Goal: Information Seeking & Learning: Learn about a topic

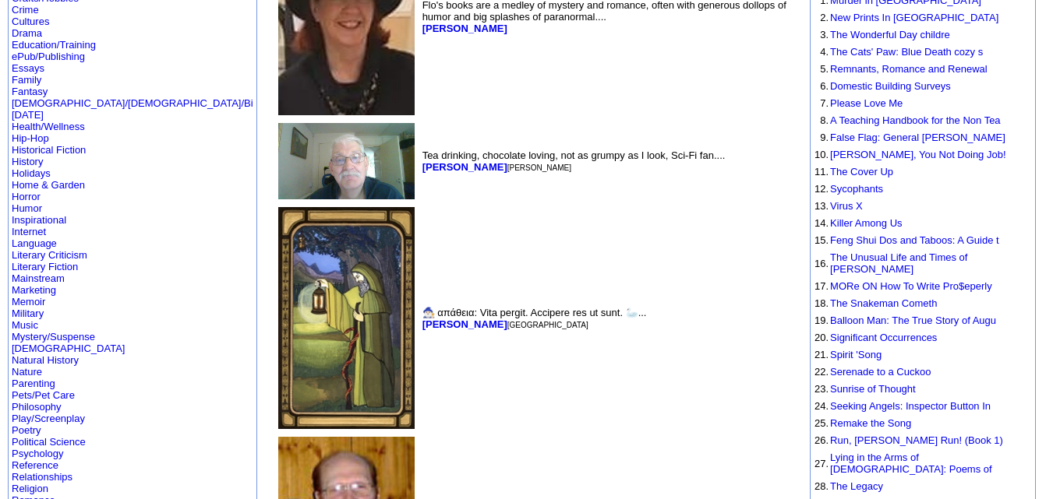
scroll to position [237, 0]
click at [30, 192] on link "Horror" at bounding box center [26, 198] width 29 height 12
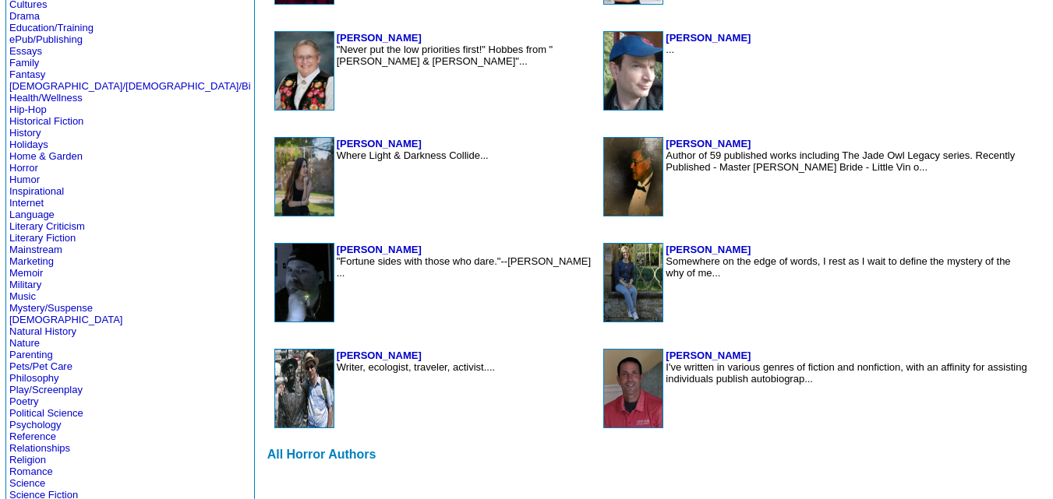
scroll to position [471, 0]
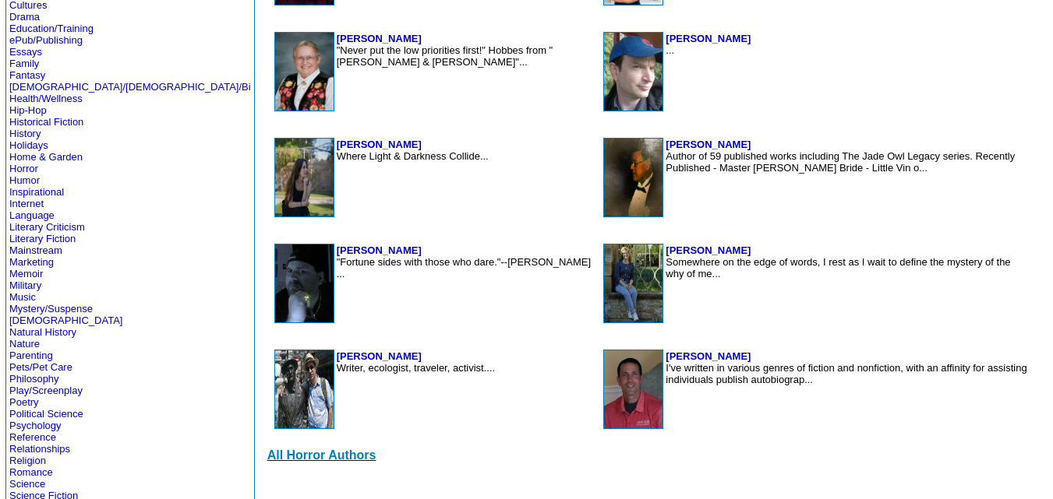
click at [267, 458] on font "All Horror Authors" at bounding box center [321, 455] width 109 height 13
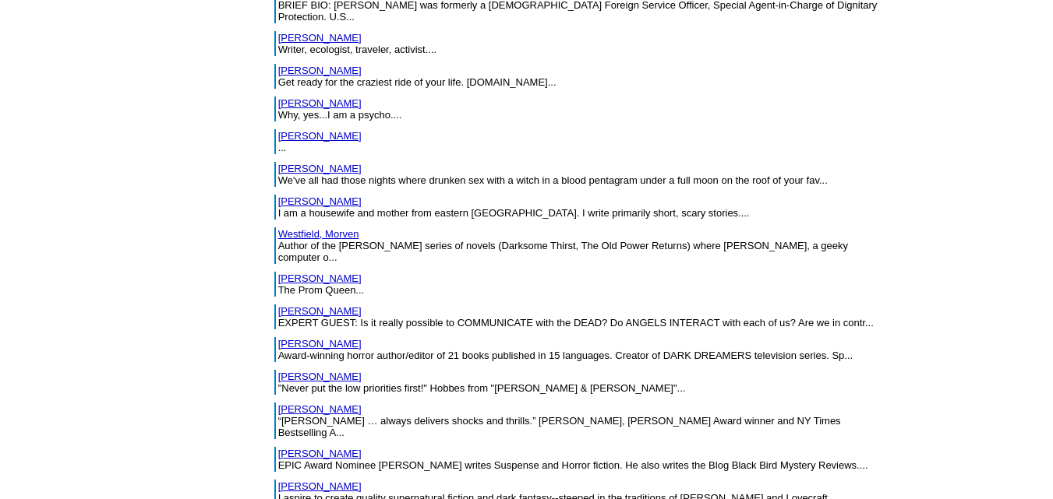
scroll to position [17133, 0]
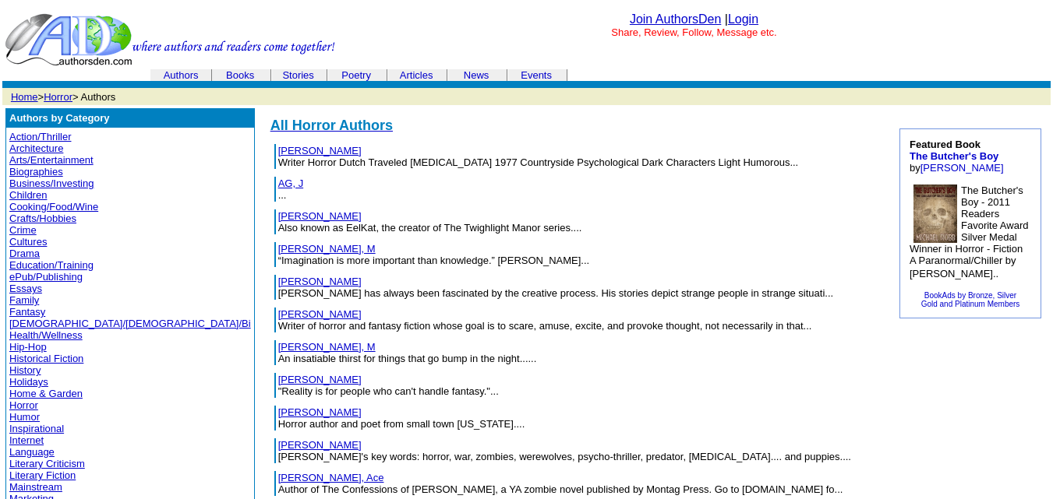
drag, startPoint x: 250, startPoint y: 146, endPoint x: 173, endPoint y: 148, distance: 77.2
click at [277, 148] on td "Admiraal, Marcel Writer Horror Dutch Traveled Pulp 1977 Countryside Psychologic…" at bounding box center [578, 156] width 602 height 25
copy link "Admiraal, Marcel"
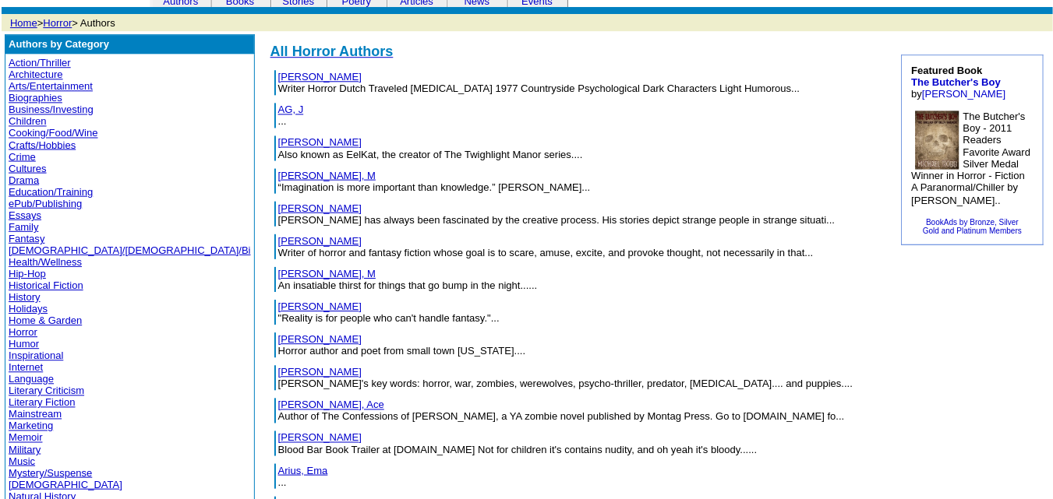
scroll to position [73, 0]
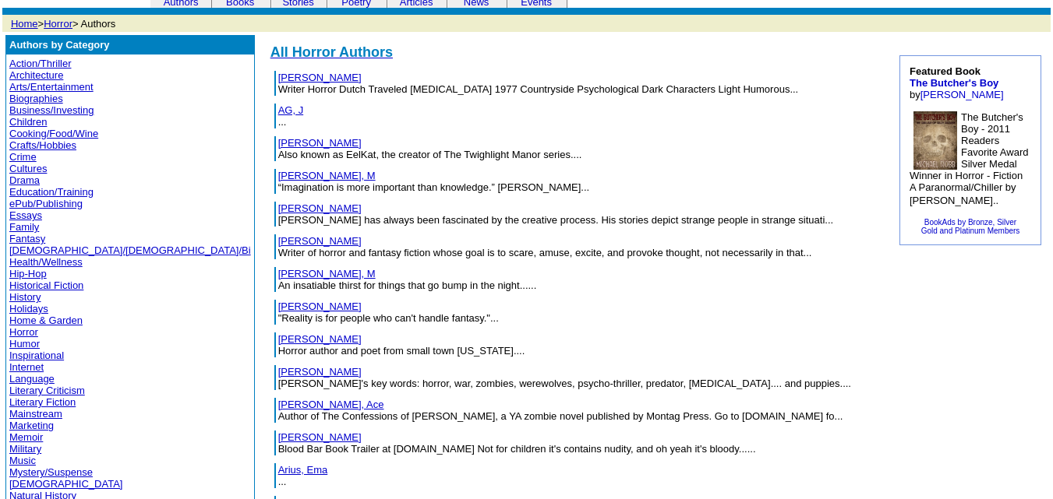
click at [278, 245] on link "[PERSON_NAME]" at bounding box center [319, 241] width 83 height 12
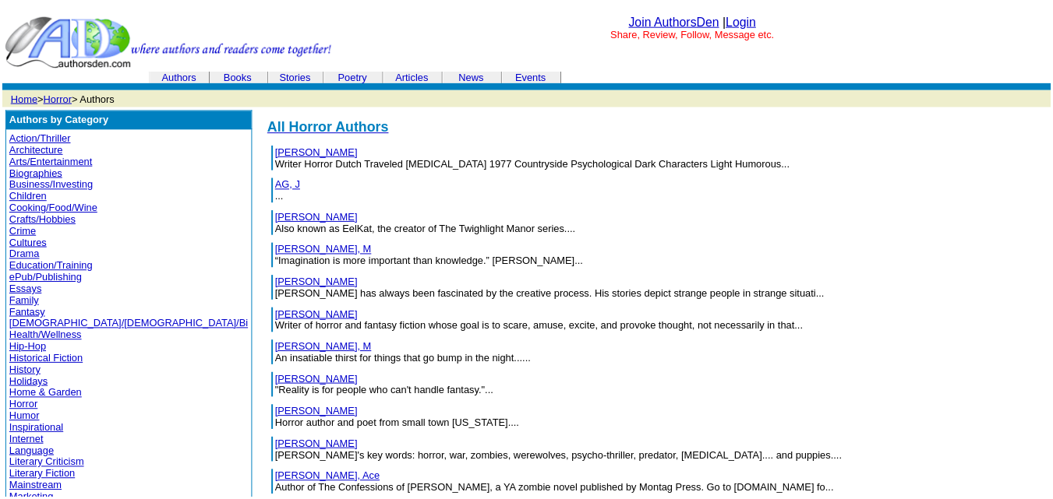
scroll to position [73, 0]
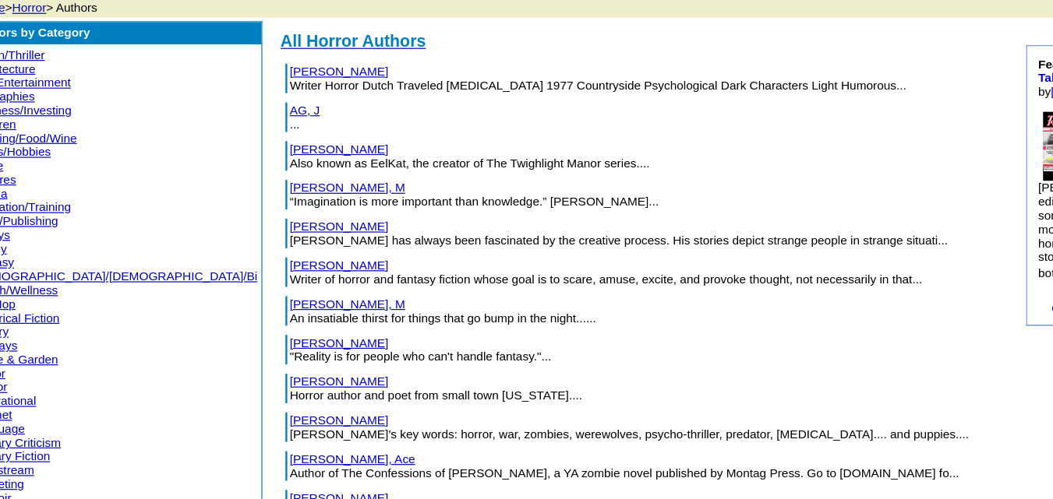
click at [278, 179] on link "Allman, M" at bounding box center [326, 176] width 97 height 12
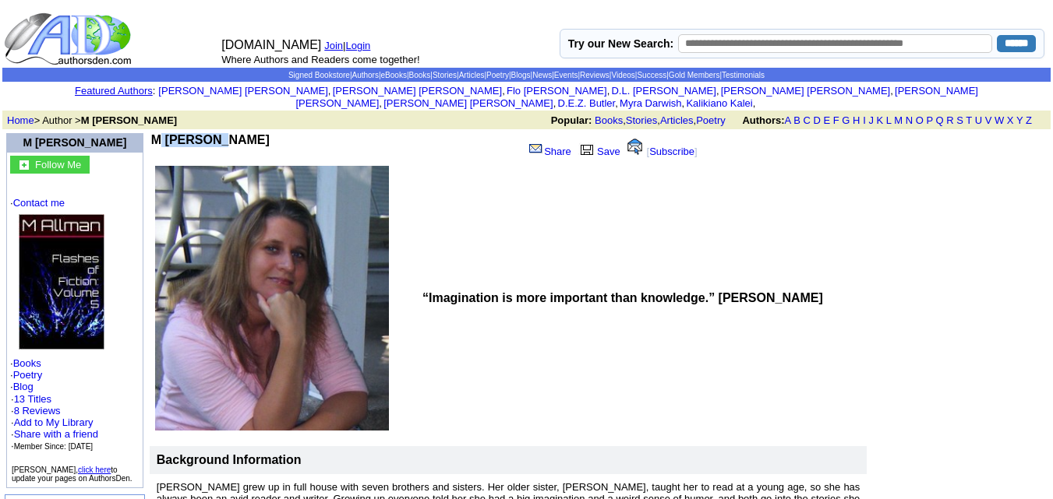
click at [151, 133] on b "M [PERSON_NAME]" at bounding box center [210, 139] width 118 height 13
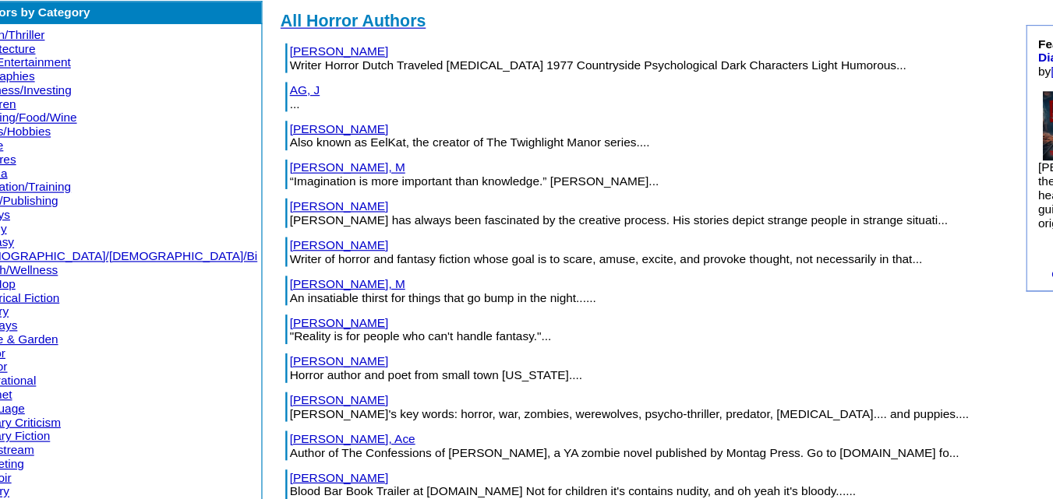
scroll to position [73, 0]
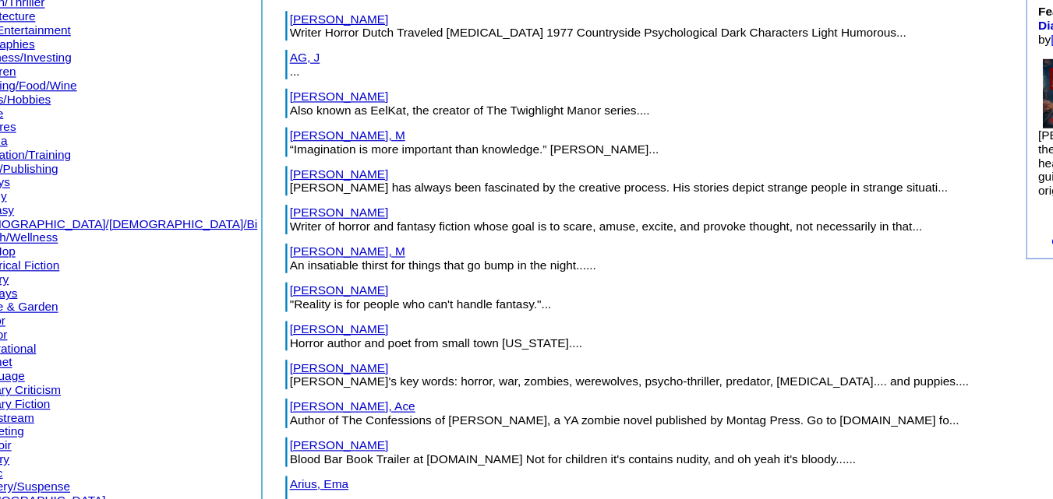
click at [278, 209] on link "Allnach, Roland" at bounding box center [319, 209] width 83 height 12
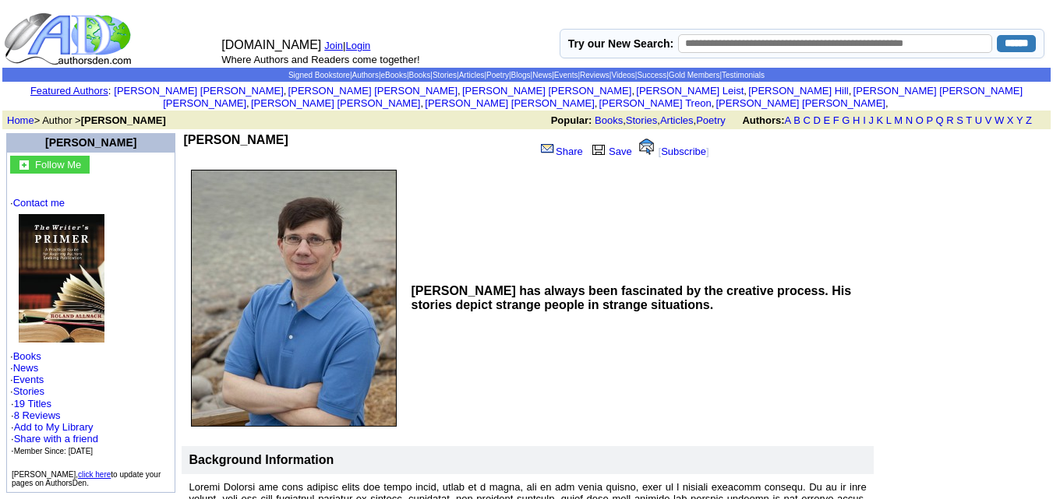
drag, startPoint x: 247, startPoint y: 124, endPoint x: 149, endPoint y: 124, distance: 98.2
click at [183, 133] on td "[PERSON_NAME]" at bounding box center [360, 148] width 354 height 30
copy b "[PERSON_NAME]"
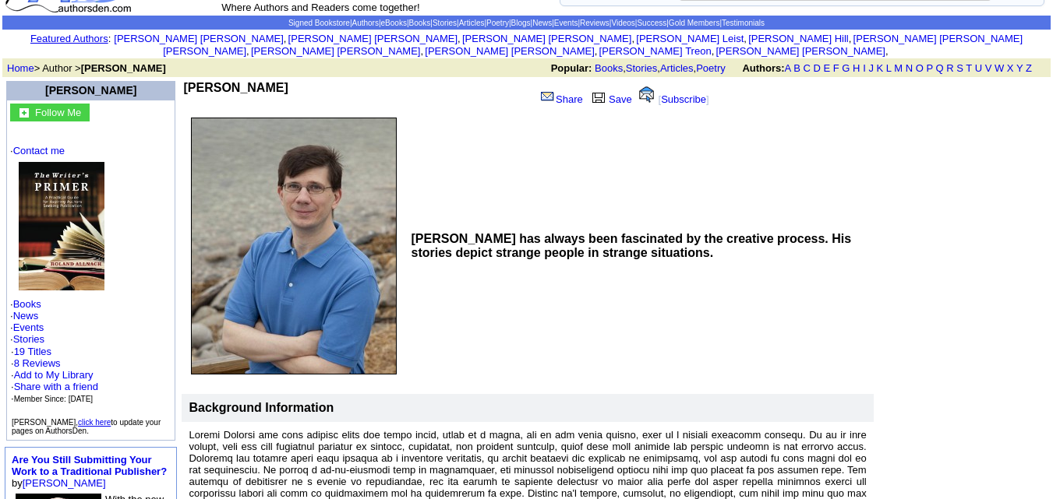
scroll to position [55, 0]
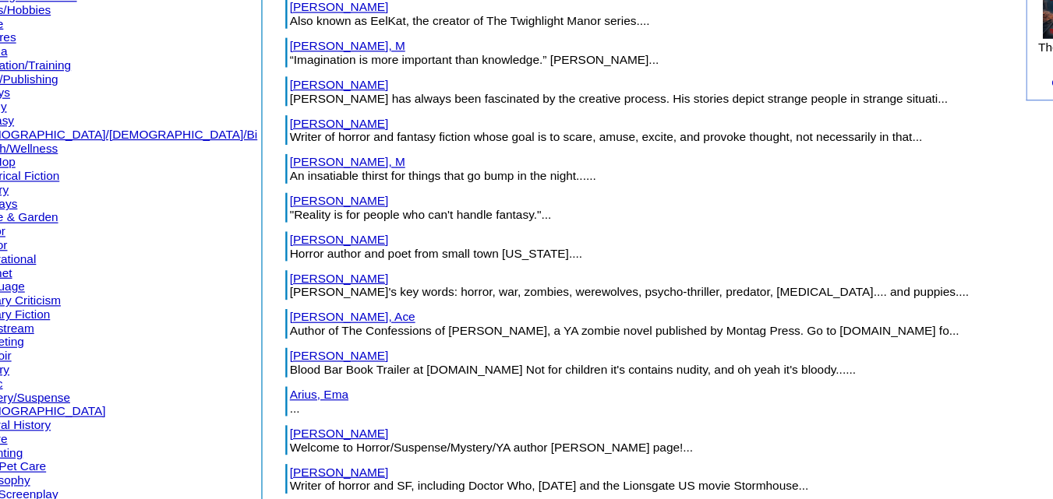
scroll to position [175, 0]
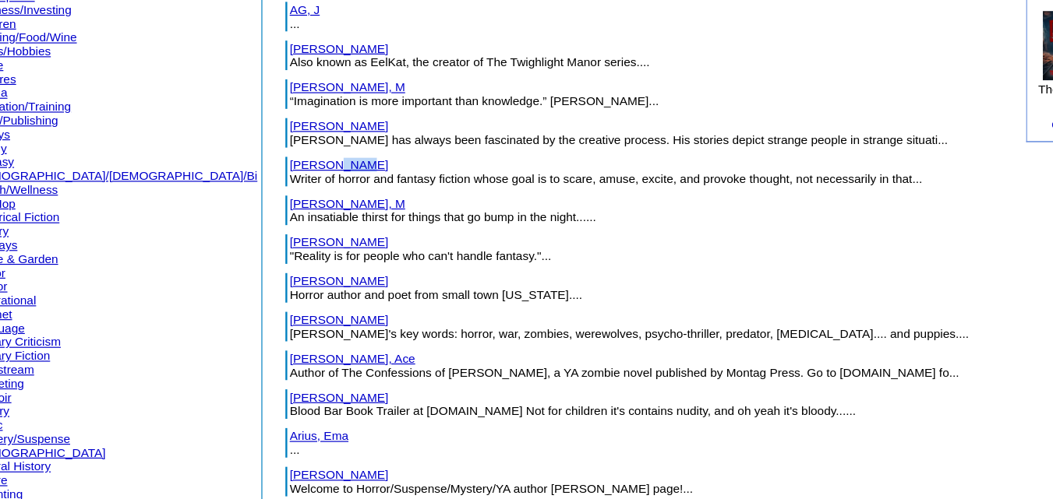
drag, startPoint x: 224, startPoint y: 139, endPoint x: 204, endPoint y: 139, distance: 19.5
click at [277, 139] on td "Alves, Carl Writer of horror and fantasy fiction whose goal is to scare, amuse,…" at bounding box center [578, 144] width 602 height 25
click at [278, 139] on link "Alves, Carl" at bounding box center [319, 139] width 83 height 12
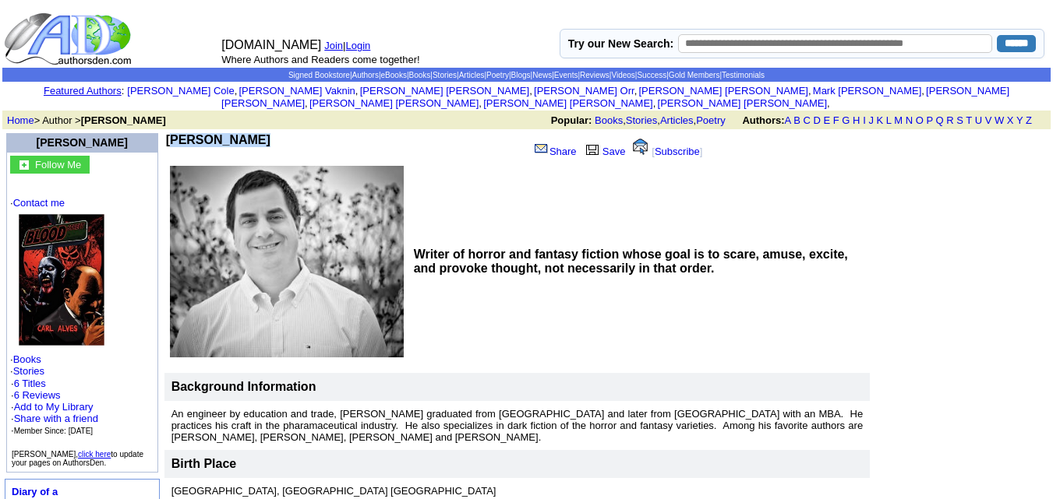
drag, startPoint x: 221, startPoint y: 129, endPoint x: 146, endPoint y: 130, distance: 75.6
click at [166, 133] on td "Carl Alves" at bounding box center [347, 148] width 362 height 30
copy b "Carl Alves"
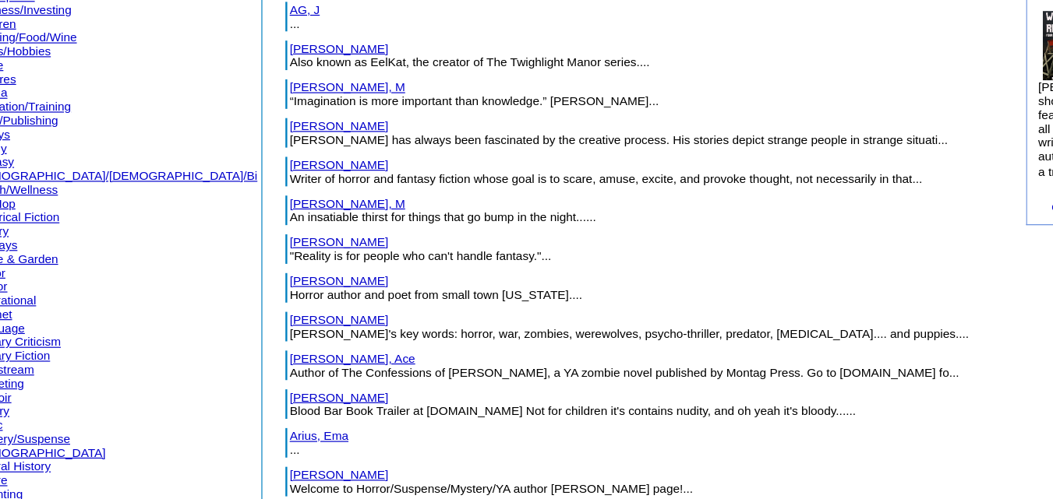
scroll to position [175, 0]
click at [273, 194] on td "Anderson, James "Reality is for people who can't handle fantasy."..." at bounding box center [576, 210] width 613 height 33
click at [278, 268] on link "[PERSON_NAME]" at bounding box center [319, 270] width 83 height 12
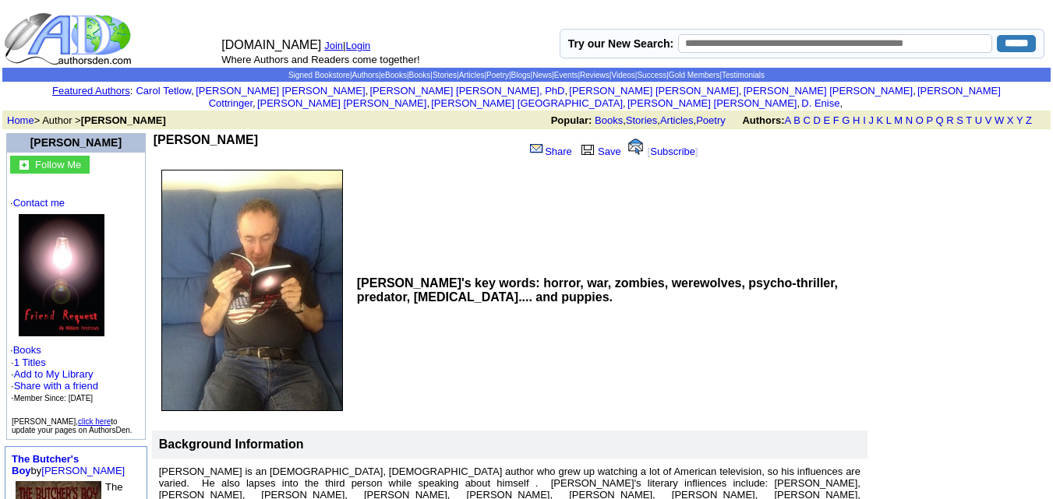
drag, startPoint x: 254, startPoint y: 135, endPoint x: 149, endPoint y: 128, distance: 105.4
click at [154, 133] on td "[PERSON_NAME]" at bounding box center [337, 148] width 366 height 30
copy b "[PERSON_NAME]"
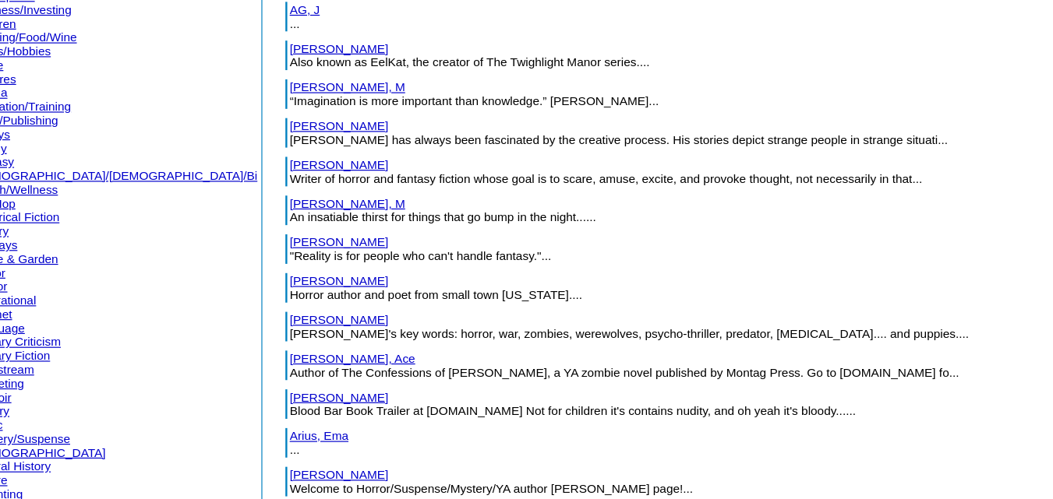
scroll to position [175, 0]
click at [278, 206] on link "Anderson, James" at bounding box center [319, 205] width 83 height 12
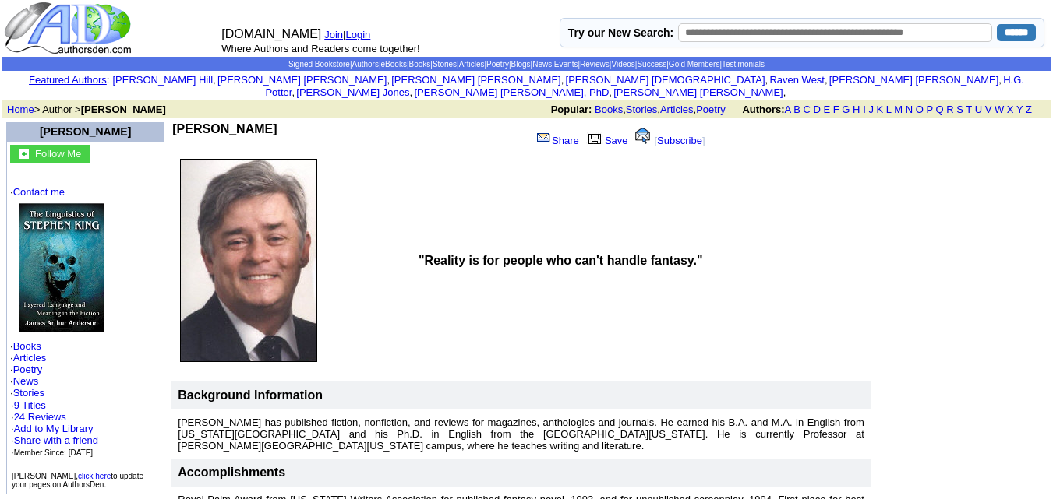
scroll to position [8, 0]
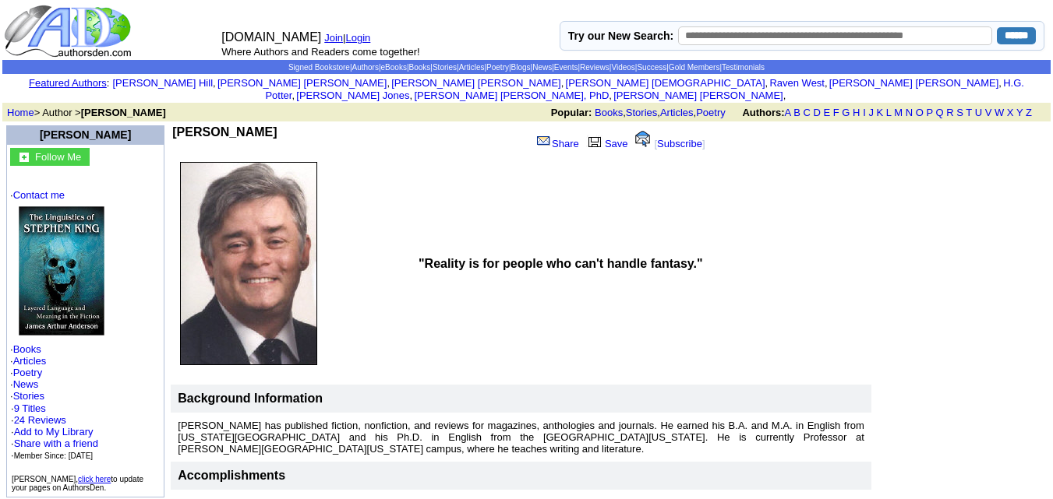
drag, startPoint x: 292, startPoint y: 120, endPoint x: 151, endPoint y: 122, distance: 141.0
click at [172, 125] on td "[PERSON_NAME]" at bounding box center [351, 140] width 358 height 30
copy b "[PERSON_NAME]"
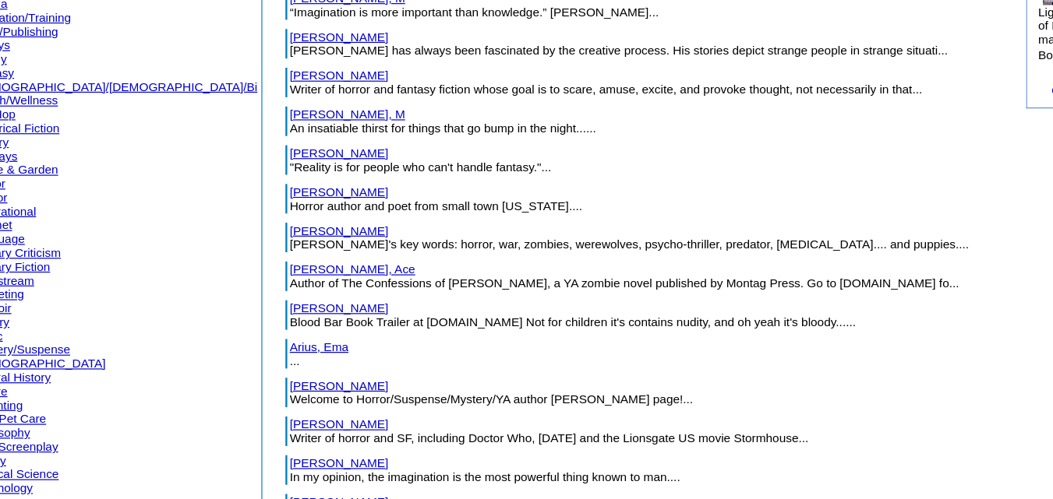
scroll to position [174, 0]
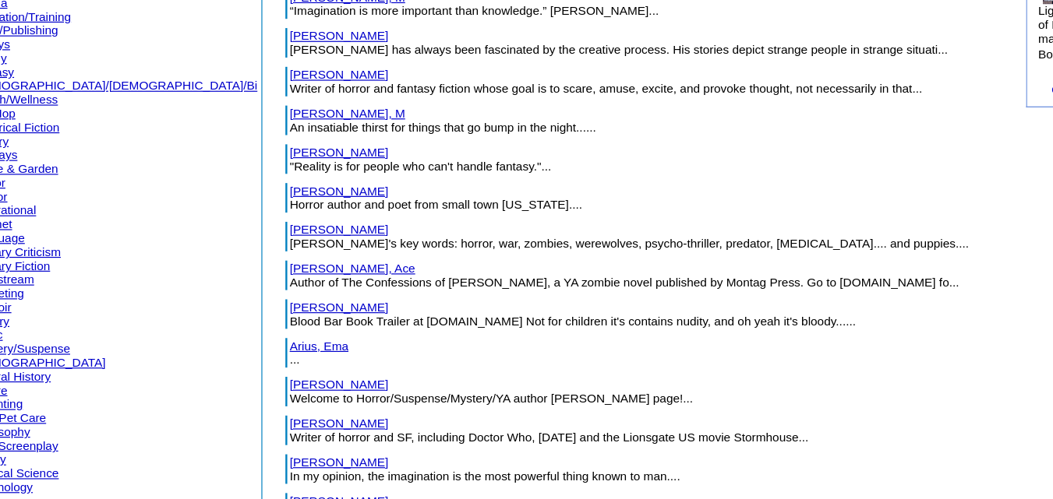
click at [278, 237] on link "[PERSON_NAME]" at bounding box center [319, 239] width 83 height 12
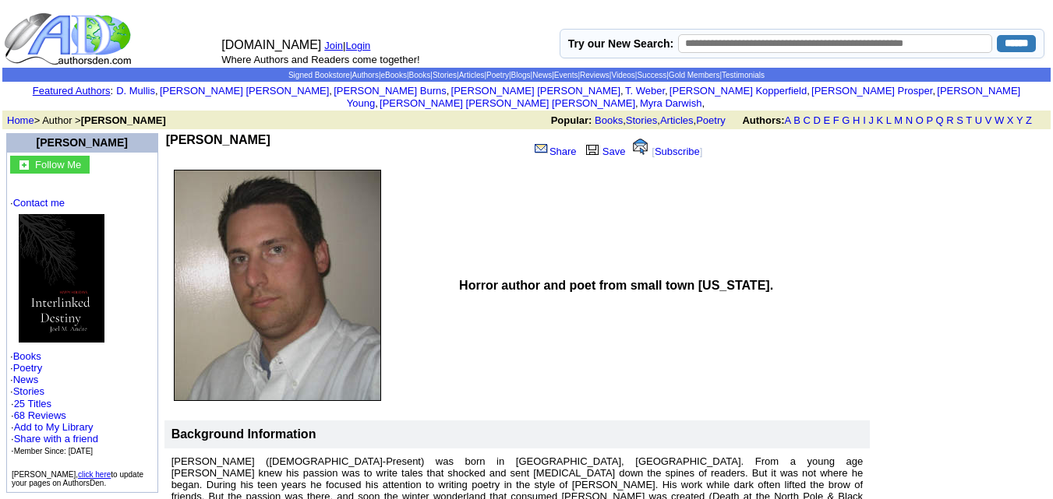
drag, startPoint x: 235, startPoint y: 133, endPoint x: 154, endPoint y: 131, distance: 81.1
click at [166, 133] on td "[PERSON_NAME]" at bounding box center [347, 148] width 362 height 30
click at [233, 133] on td "Joel M Andre" at bounding box center [347, 148] width 362 height 30
drag, startPoint x: 233, startPoint y: 122, endPoint x: 158, endPoint y: 119, distance: 74.8
click at [164, 131] on td "Joel M Andre Share Save [ Subscribe ] Horror author and poet from small town Ar…" at bounding box center [518, 401] width 708 height 540
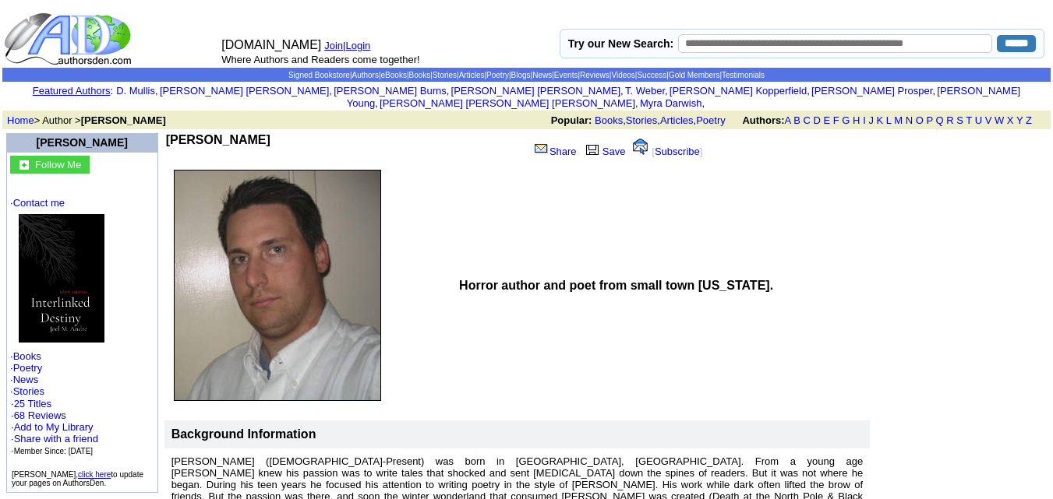
copy tbody "Joel M Andre"
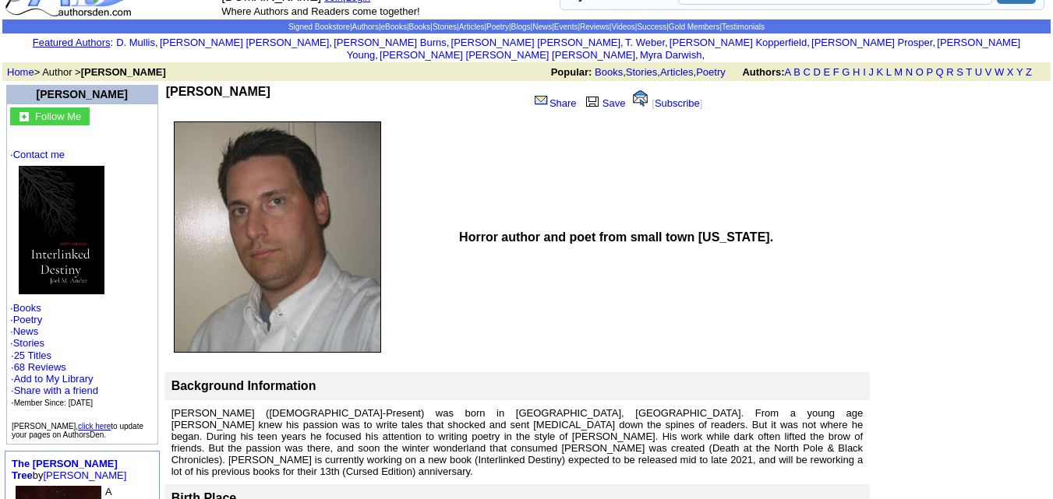
scroll to position [47, 0]
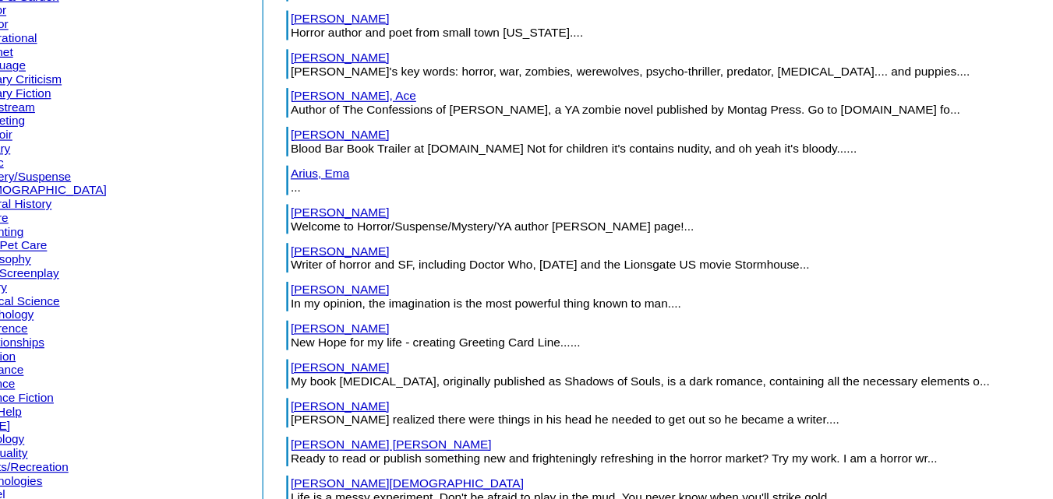
scroll to position [319, 0]
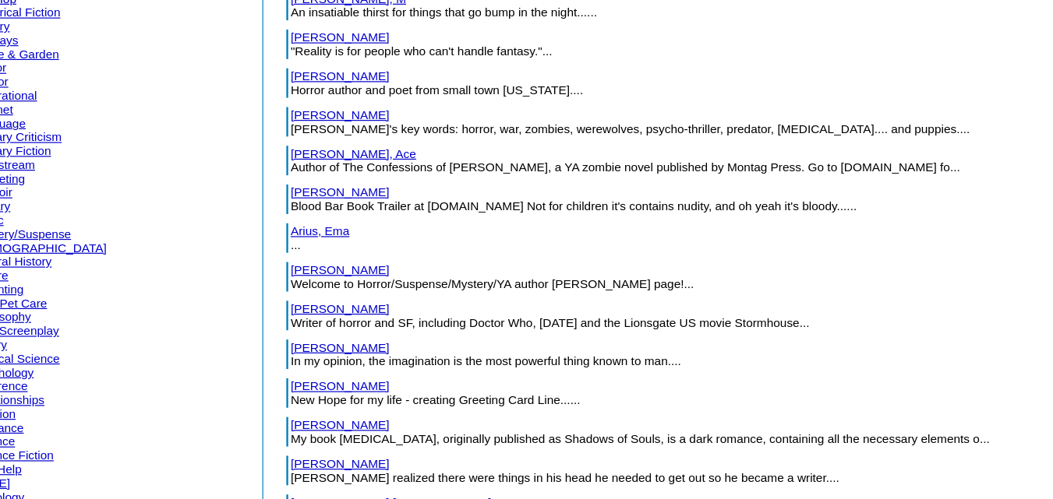
click at [278, 161] on link "[PERSON_NAME], Ace" at bounding box center [331, 160] width 106 height 12
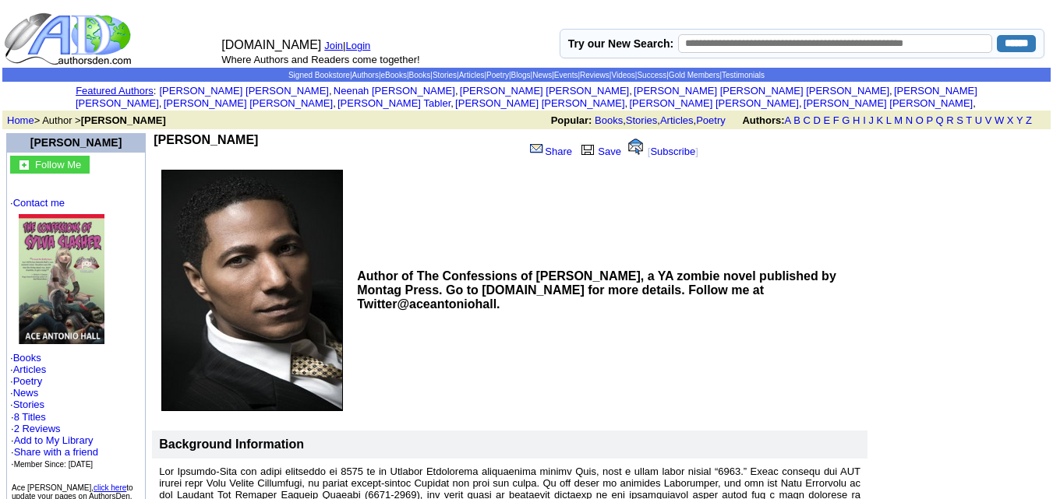
drag, startPoint x: 255, startPoint y: 132, endPoint x: 149, endPoint y: 129, distance: 106.0
click at [154, 133] on td "Ace Antonio Hall" at bounding box center [337, 148] width 366 height 30
copy b "Ace Antonio Hall"
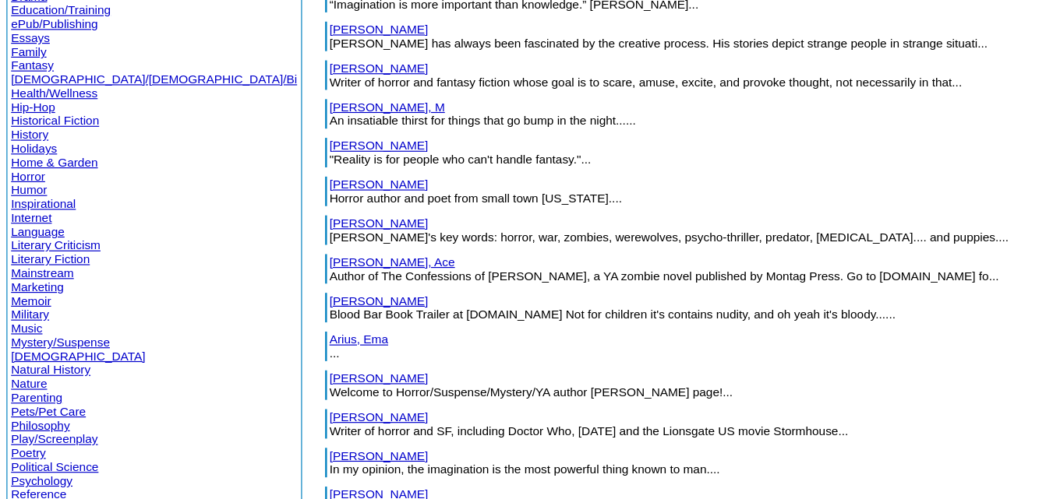
scroll to position [277, 0]
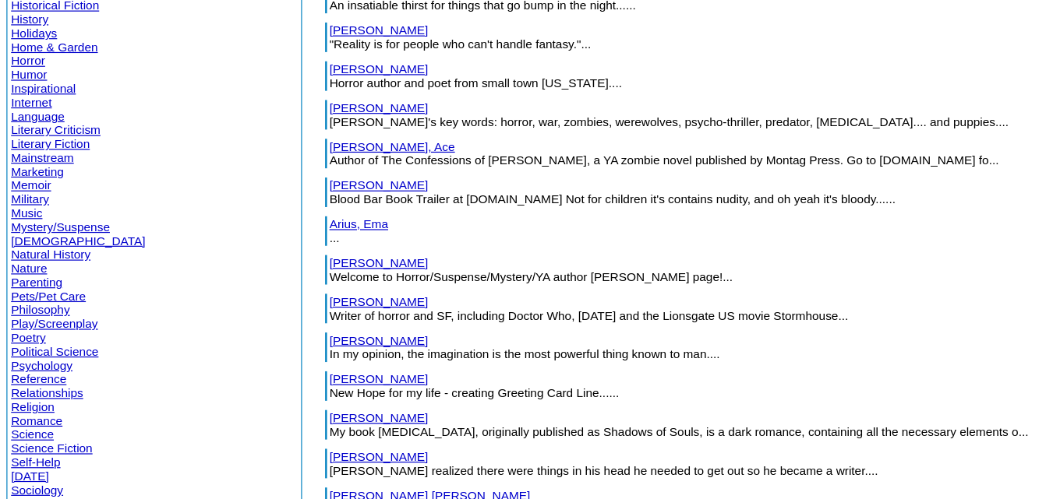
click at [278, 232] on link "Applegate, Norman" at bounding box center [319, 234] width 83 height 12
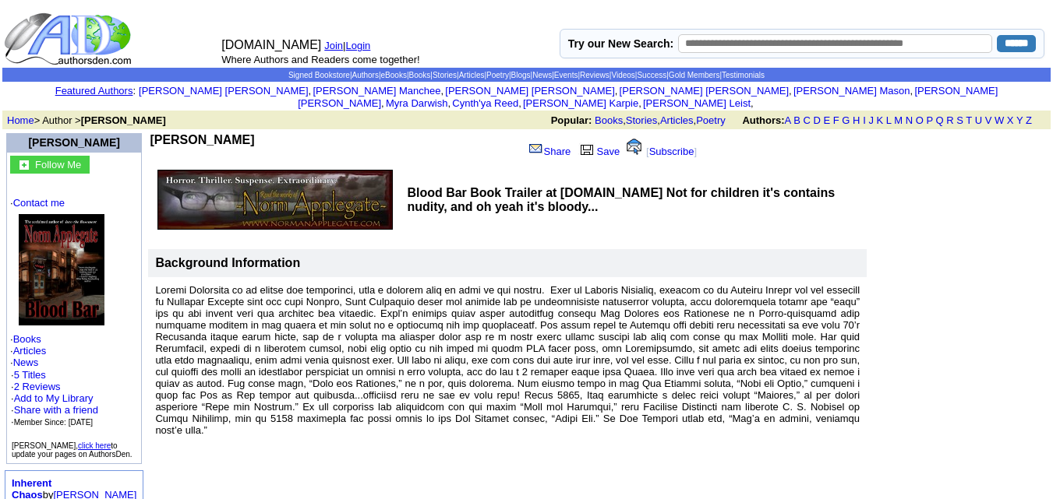
drag, startPoint x: 262, startPoint y: 132, endPoint x: 150, endPoint y: 133, distance: 112.2
click at [150, 133] on td "[PERSON_NAME]" at bounding box center [334, 148] width 368 height 30
copy b "[PERSON_NAME]"
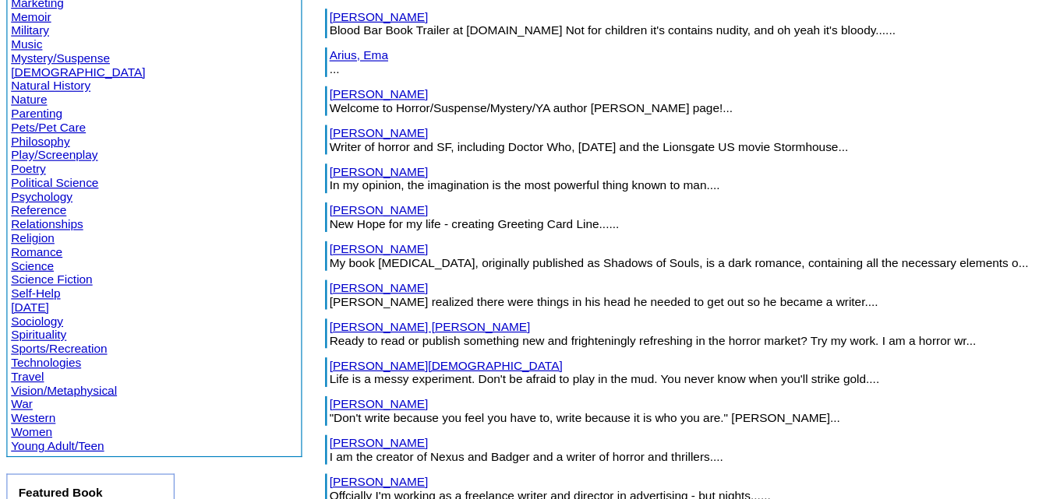
scroll to position [418, 0]
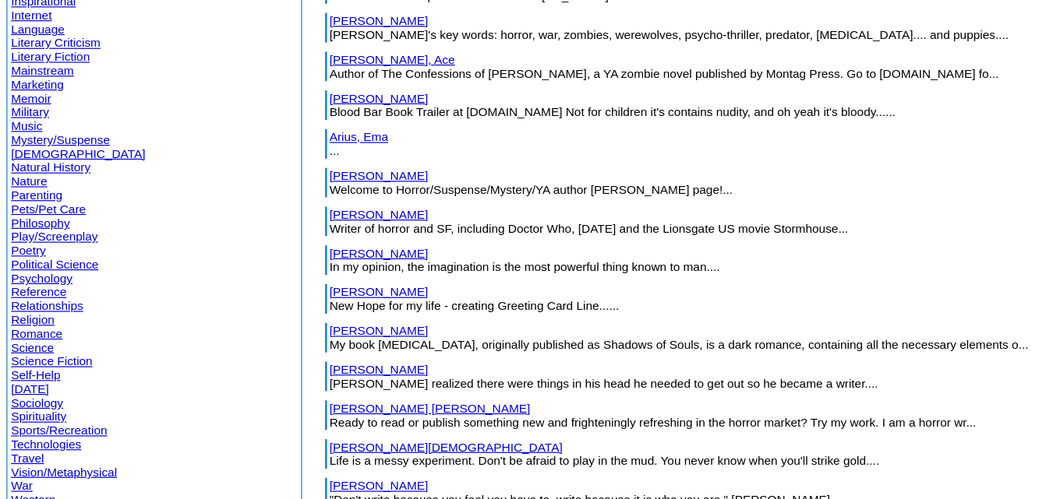
click at [278, 128] on link "Arius, Ema" at bounding box center [303, 125] width 50 height 12
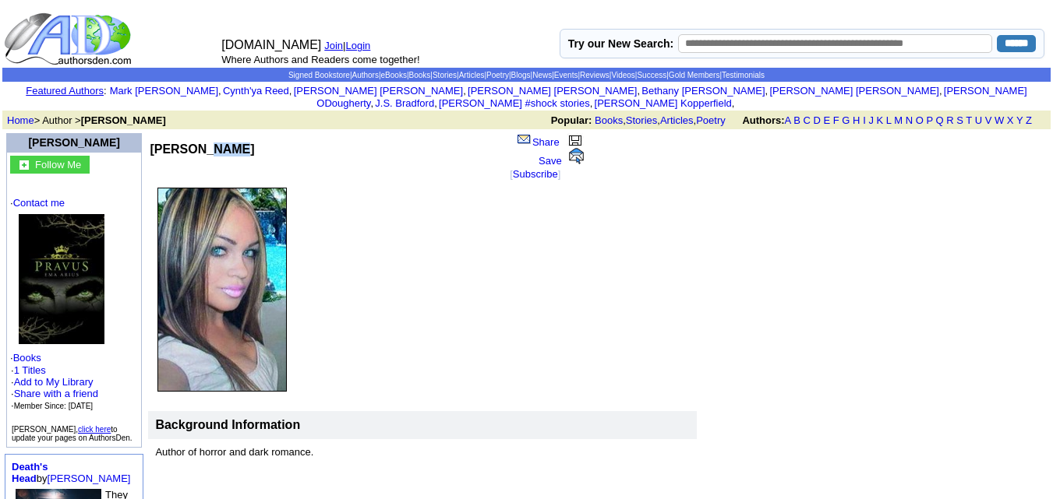
drag, startPoint x: 186, startPoint y: 140, endPoint x: 222, endPoint y: 136, distance: 36.1
click at [222, 136] on td "[PERSON_NAME]" at bounding box center [325, 157] width 351 height 48
click at [222, 136] on td "Ema Arius" at bounding box center [325, 157] width 351 height 48
drag, startPoint x: 222, startPoint y: 136, endPoint x: 151, endPoint y: 133, distance: 71.0
click at [151, 133] on td "Ema Arius" at bounding box center [325, 157] width 351 height 48
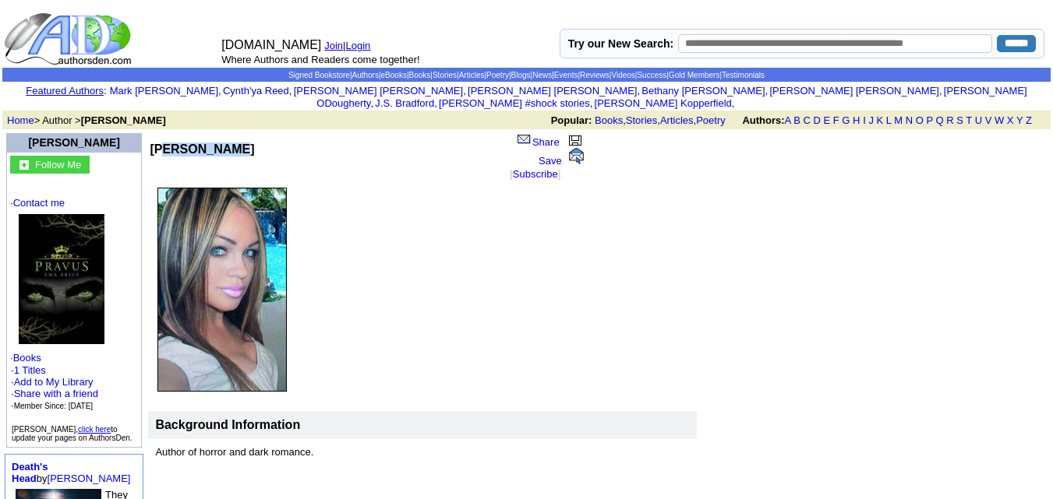
copy b "Ema Arius"
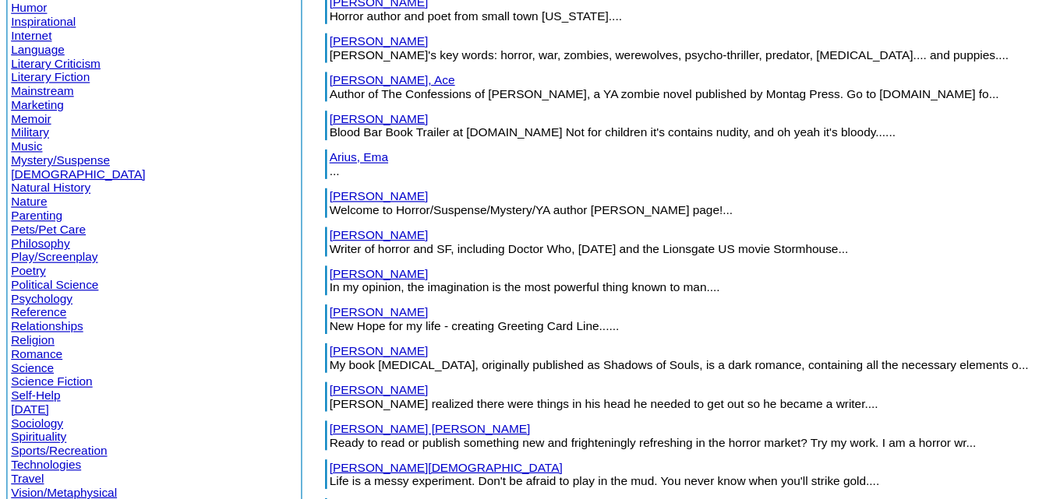
scroll to position [410, 0]
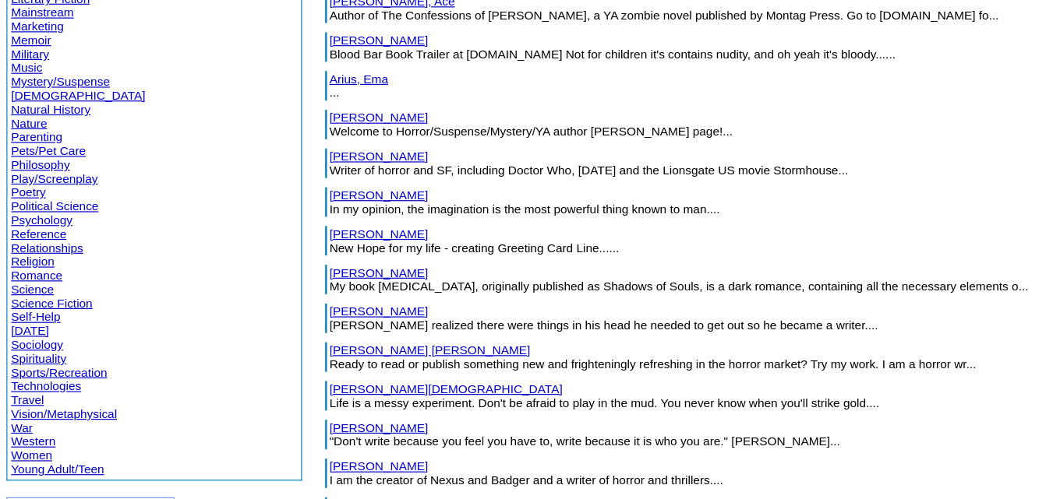
click at [278, 167] on link "[PERSON_NAME]" at bounding box center [319, 167] width 83 height 12
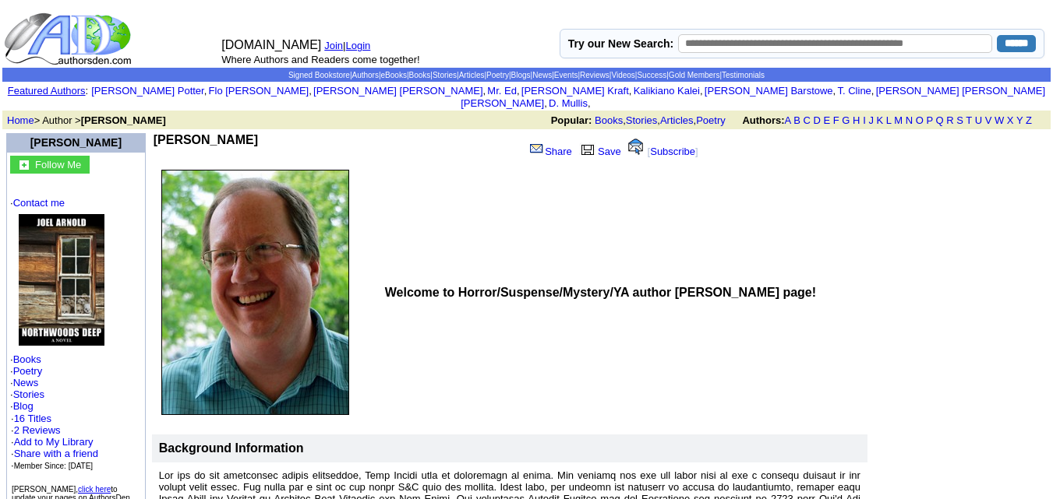
drag, startPoint x: 227, startPoint y: 128, endPoint x: 150, endPoint y: 124, distance: 76.5
click at [154, 133] on td "Joel Arnold" at bounding box center [337, 148] width 366 height 30
copy b "Joel Arnold"
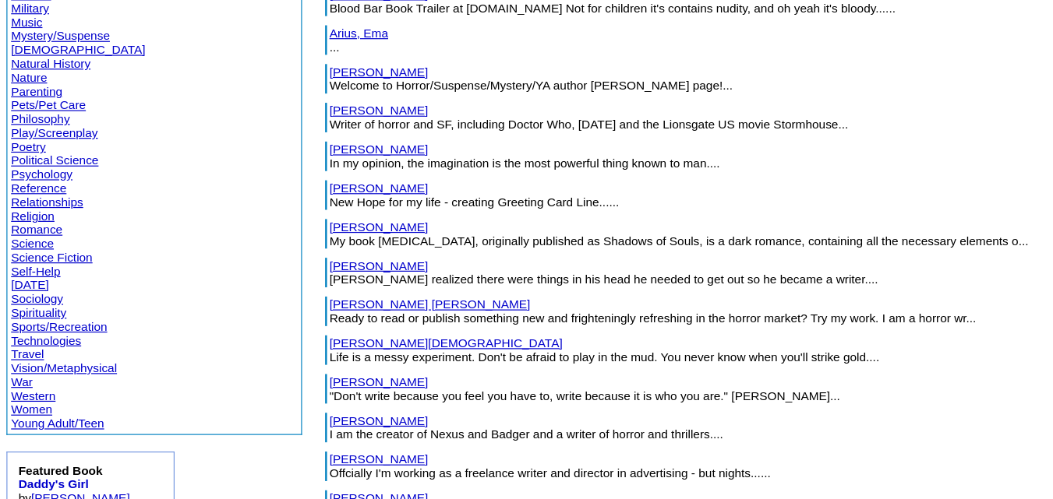
scroll to position [436, 0]
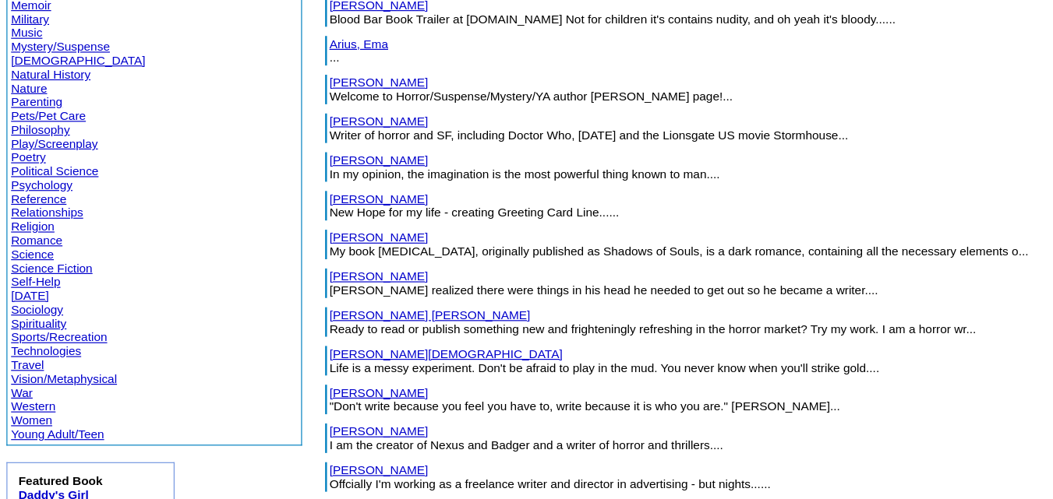
click at [278, 173] on link "Arnopp, Jason" at bounding box center [319, 173] width 83 height 12
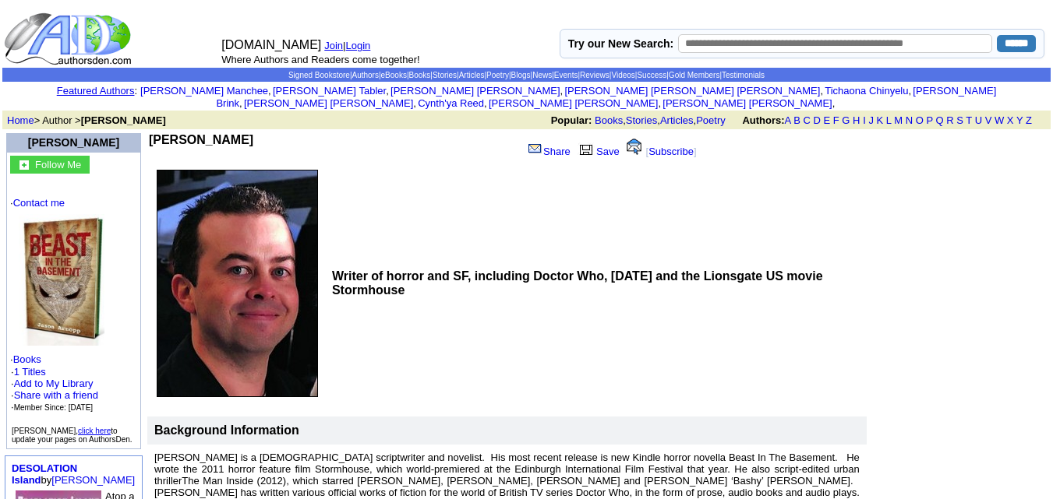
drag, startPoint x: 239, startPoint y: 125, endPoint x: 154, endPoint y: 125, distance: 85.7
click at [154, 133] on td "[PERSON_NAME]" at bounding box center [333, 148] width 369 height 30
click at [237, 133] on td "[PERSON_NAME]" at bounding box center [333, 148] width 369 height 30
drag, startPoint x: 237, startPoint y: 125, endPoint x: 146, endPoint y: 131, distance: 90.6
click at [149, 133] on td "[PERSON_NAME]" at bounding box center [333, 148] width 369 height 30
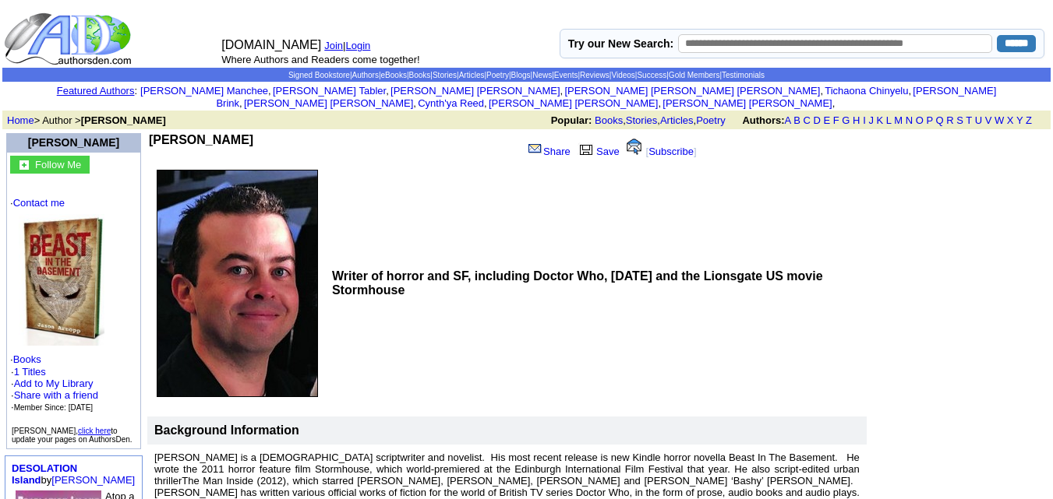
copy b "[PERSON_NAME]"
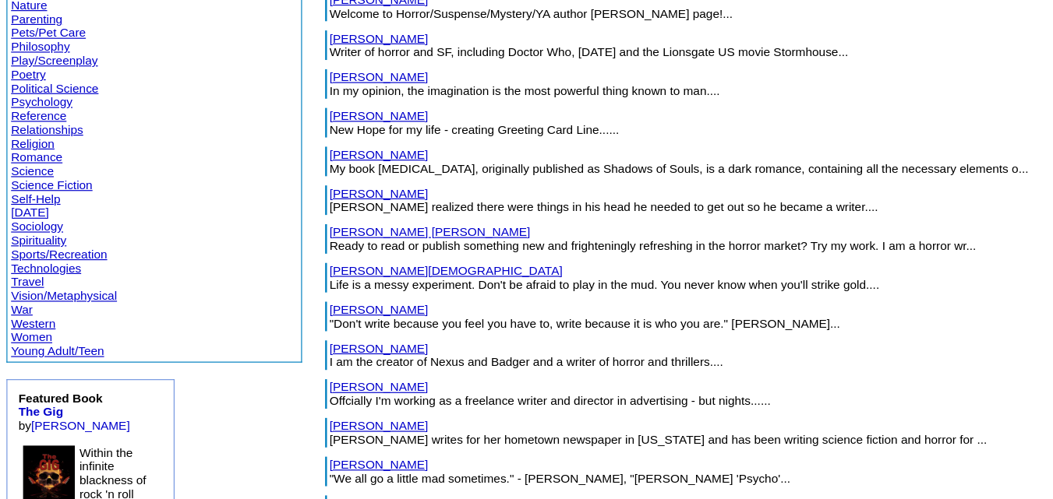
scroll to position [436, 0]
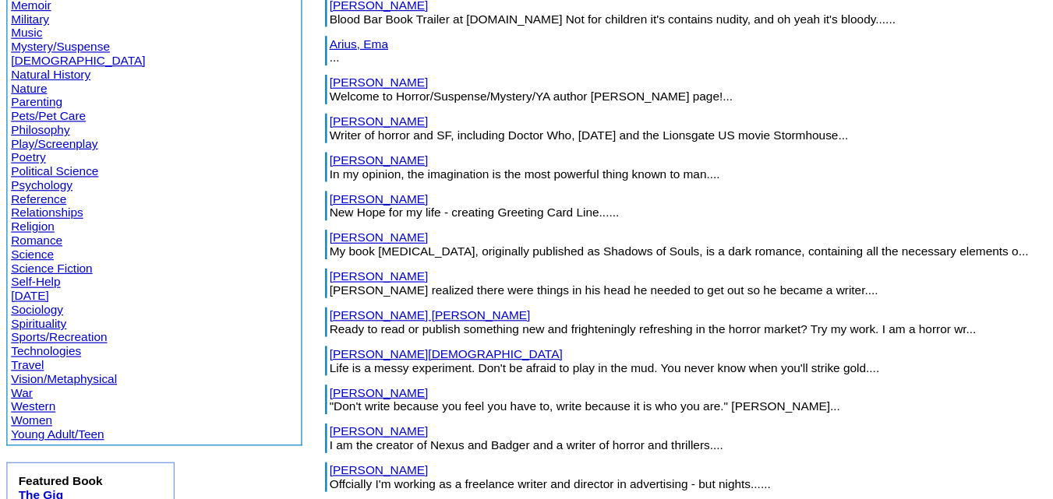
click at [278, 207] on link "[PERSON_NAME]" at bounding box center [319, 205] width 83 height 12
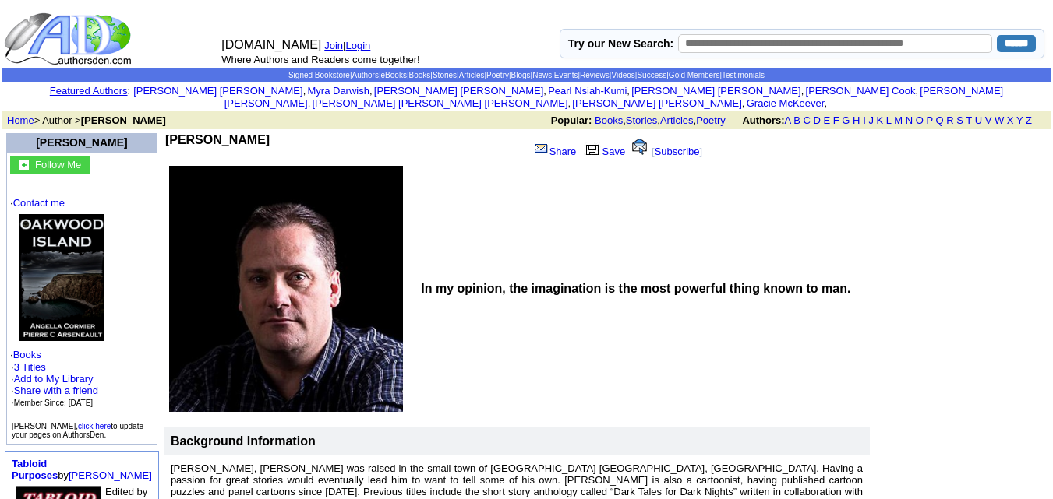
drag, startPoint x: 292, startPoint y: 129, endPoint x: 147, endPoint y: 124, distance: 145.0
click at [165, 133] on td "Pierre C. Arseneault" at bounding box center [346, 148] width 362 height 30
copy b "Pierre C. Arseneault"
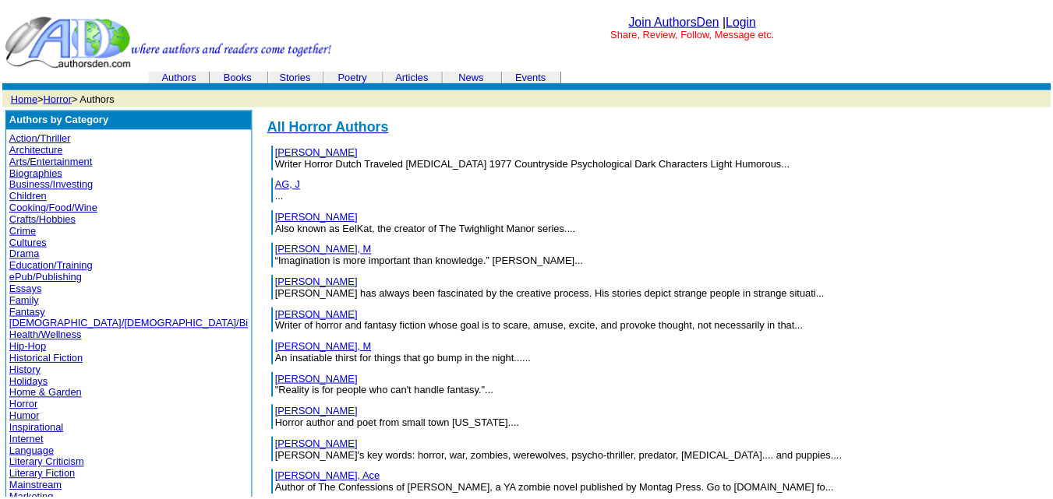
scroll to position [506, 0]
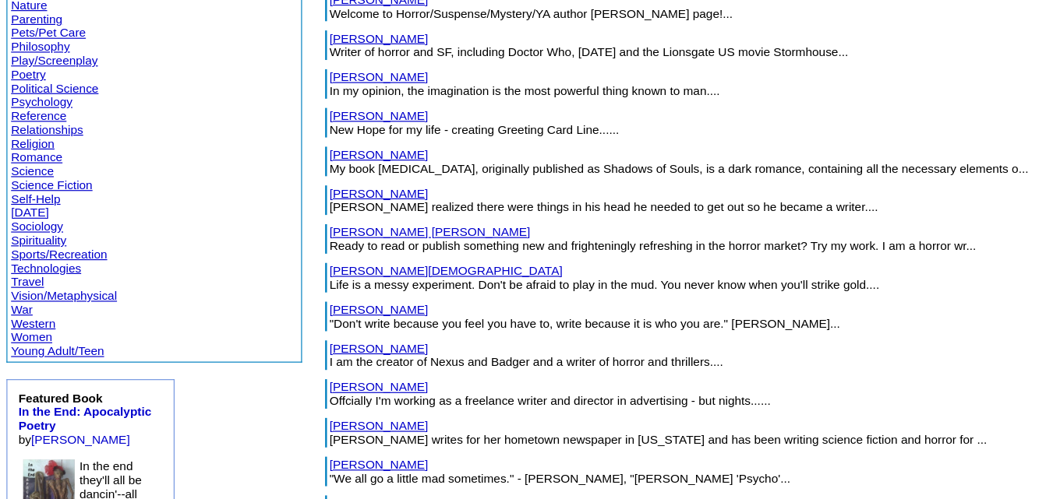
click at [278, 167] on link "[PERSON_NAME]" at bounding box center [319, 168] width 83 height 12
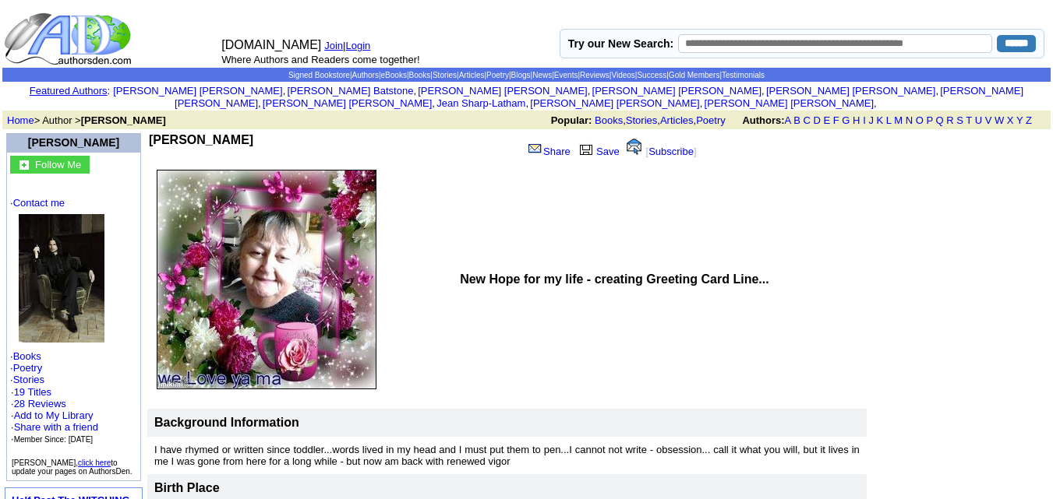
drag, startPoint x: 250, startPoint y: 132, endPoint x: 150, endPoint y: 133, distance: 100.5
click at [150, 133] on td "[PERSON_NAME]" at bounding box center [333, 148] width 369 height 30
copy b "Sherry L Asbury"
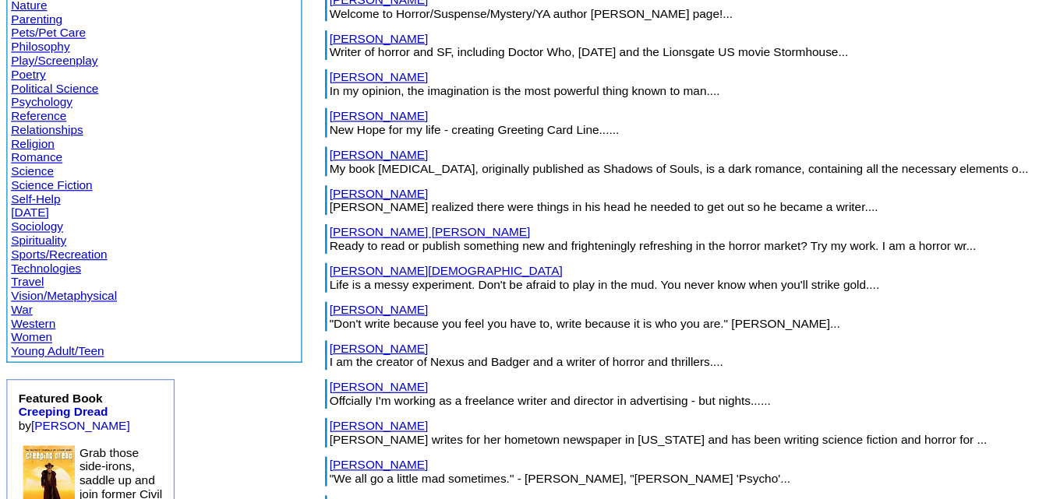
scroll to position [436, 0]
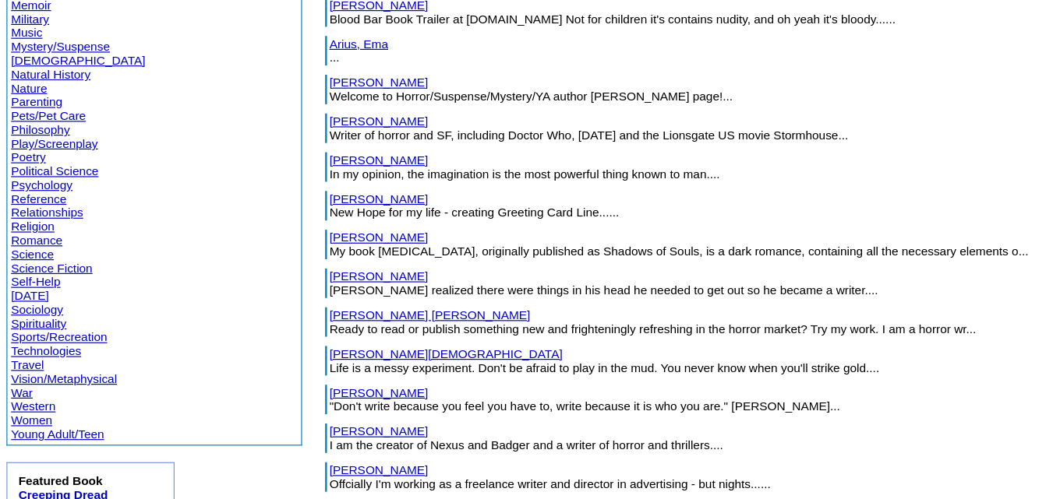
click at [278, 277] on font "My book Crib Death, originally published as Shadows of Souls, is a dark romance…" at bounding box center [573, 283] width 590 height 12
click at [278, 270] on link "Azouz, Allan" at bounding box center [319, 271] width 83 height 12
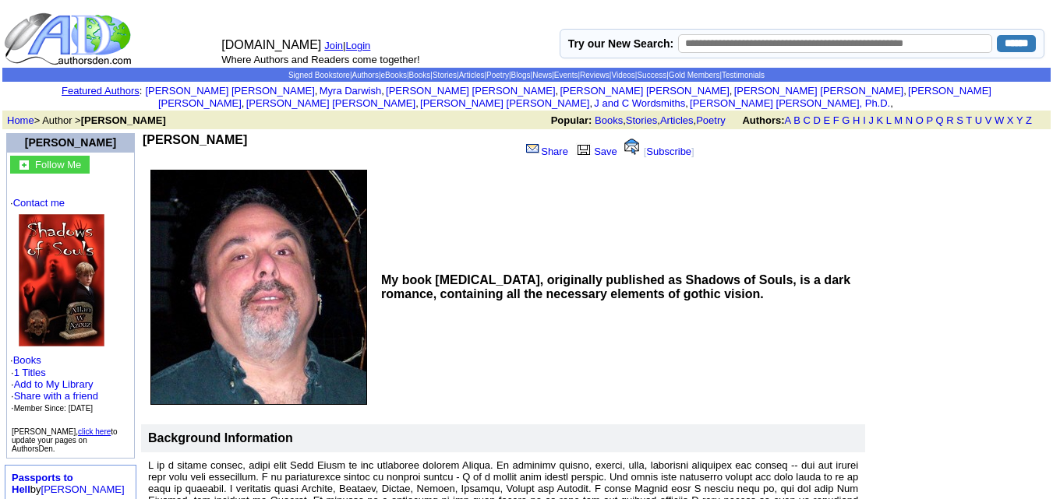
drag, startPoint x: 247, startPoint y: 126, endPoint x: 151, endPoint y: 129, distance: 95.9
click at [151, 133] on td "[PERSON_NAME]" at bounding box center [328, 148] width 371 height 30
copy b "[PERSON_NAME]"
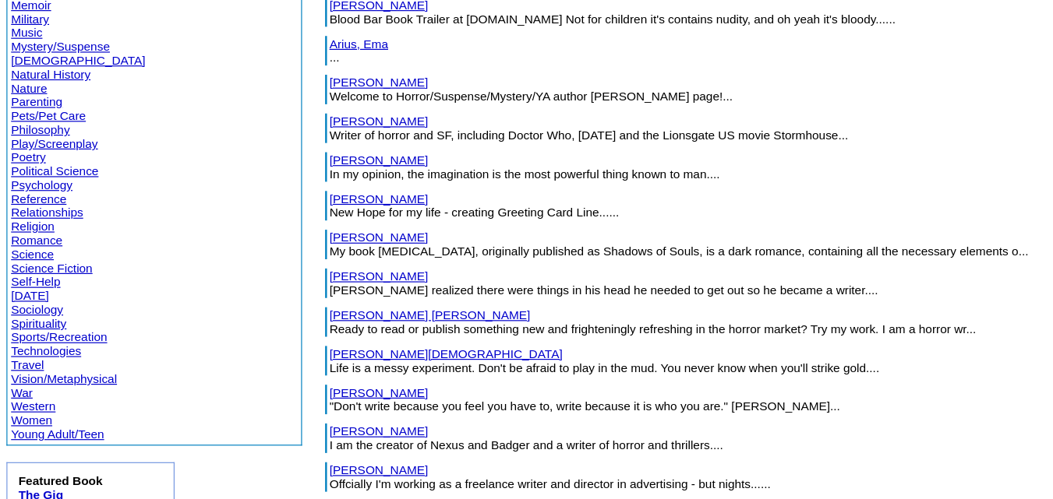
scroll to position [534, 0]
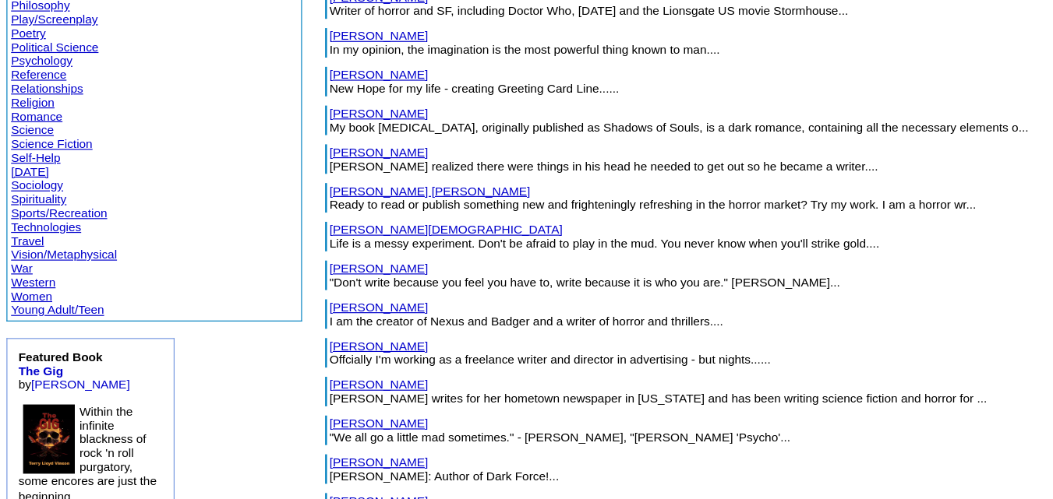
click at [278, 204] on link "Badd, John" at bounding box center [319, 206] width 83 height 12
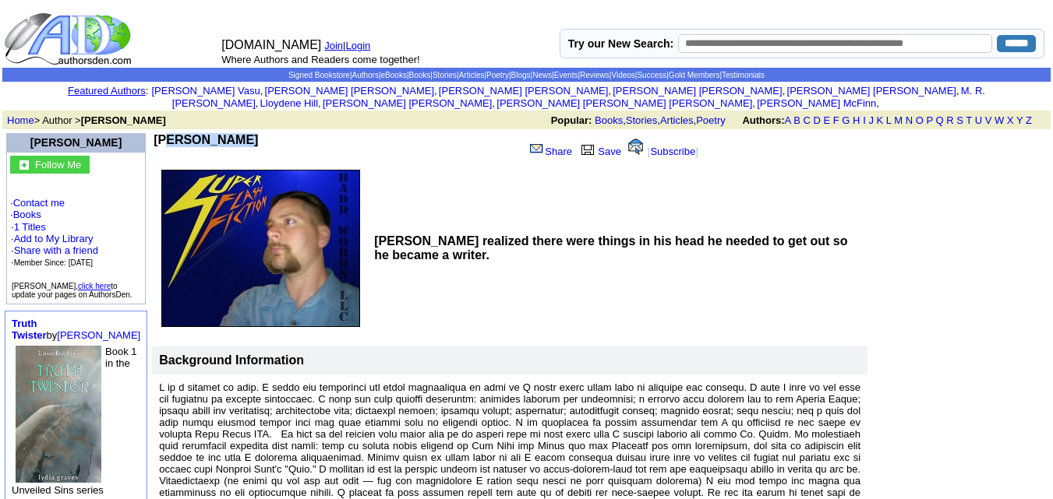
drag, startPoint x: 230, startPoint y: 129, endPoint x: 150, endPoint y: 130, distance: 80.3
click at [154, 133] on td "[PERSON_NAME]" at bounding box center [337, 148] width 366 height 30
copy b "[PERSON_NAME]"
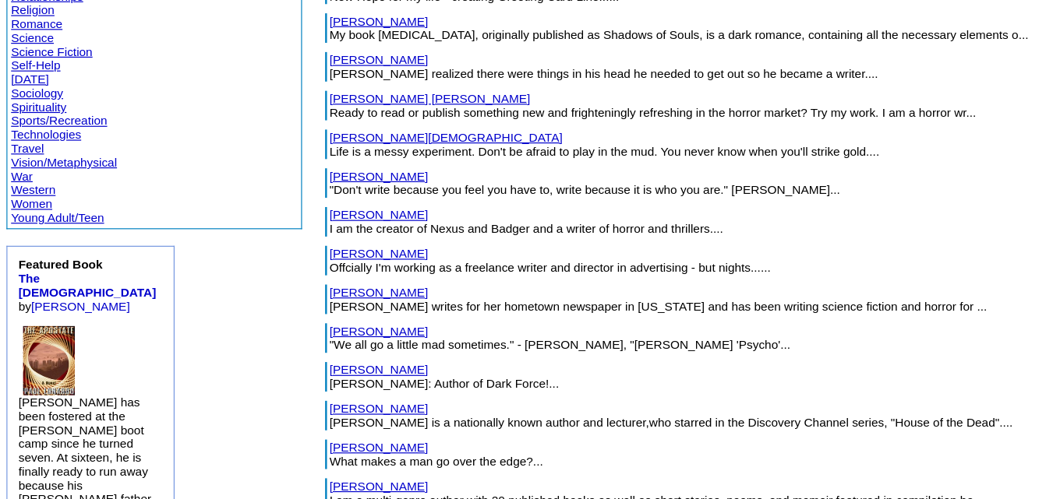
scroll to position [534, 0]
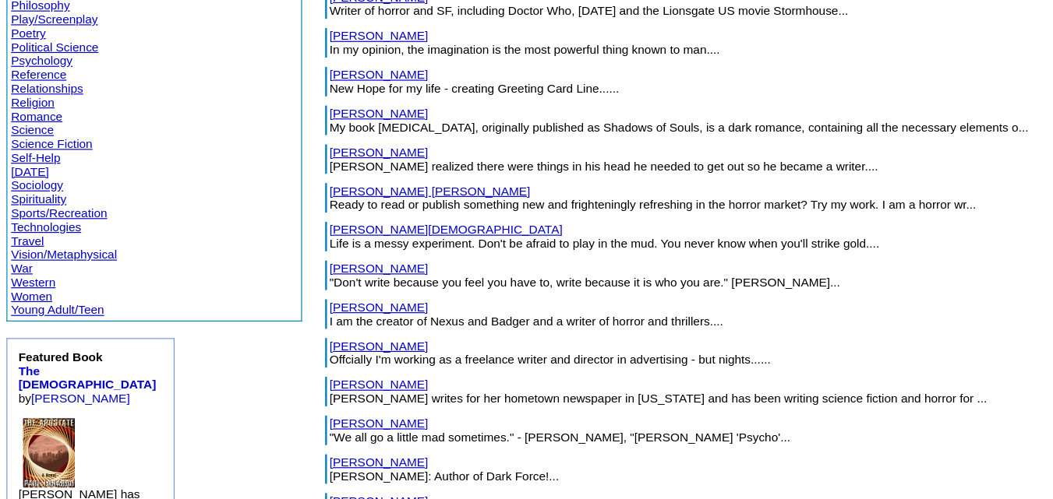
click at [278, 241] on link "Baggett Wuesthoff, Macey" at bounding box center [362, 239] width 169 height 12
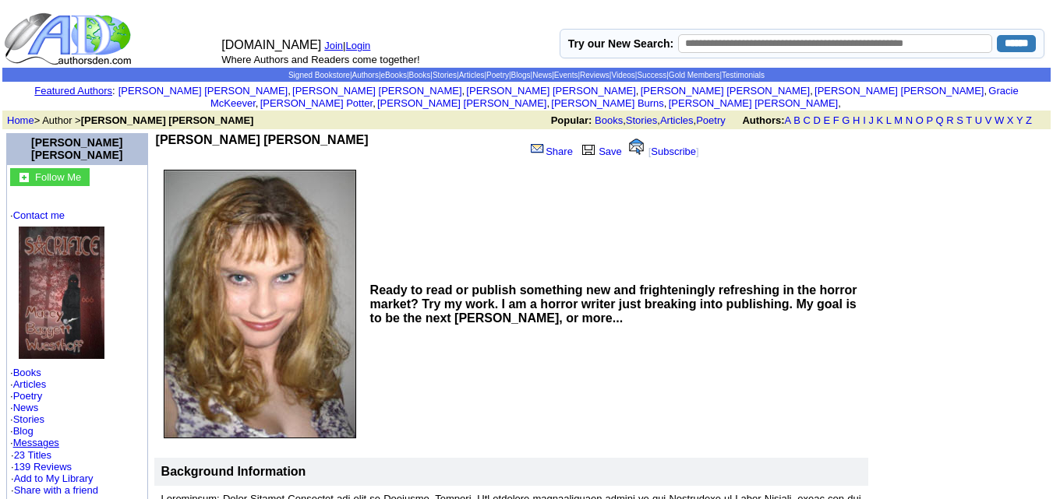
drag, startPoint x: 364, startPoint y: 125, endPoint x: 150, endPoint y: 129, distance: 213.6
click at [156, 133] on td "[PERSON_NAME] [PERSON_NAME]" at bounding box center [338, 148] width 365 height 30
copy b "[PERSON_NAME] [PERSON_NAME]"
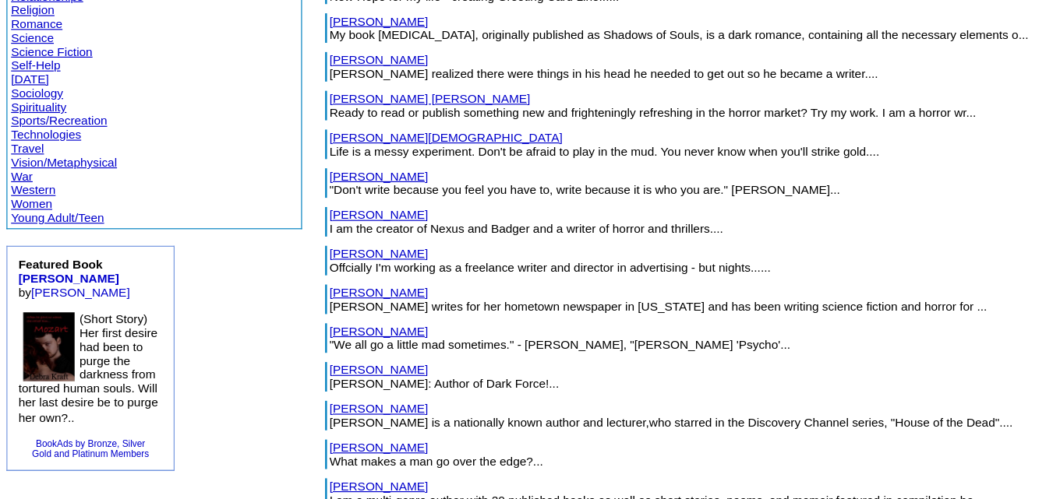
scroll to position [534, 0]
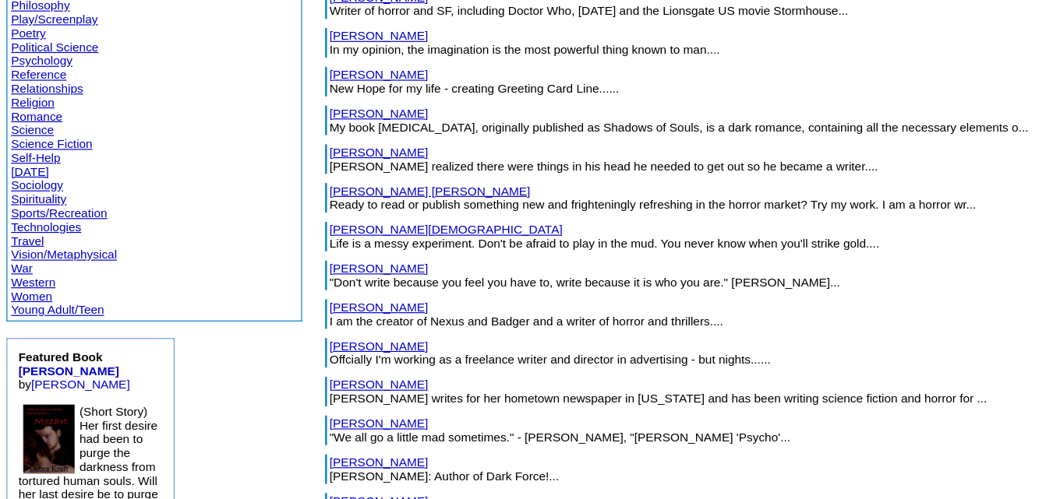
click at [278, 271] on link "[PERSON_NAME][DEMOGRAPHIC_DATA]" at bounding box center [376, 272] width 196 height 12
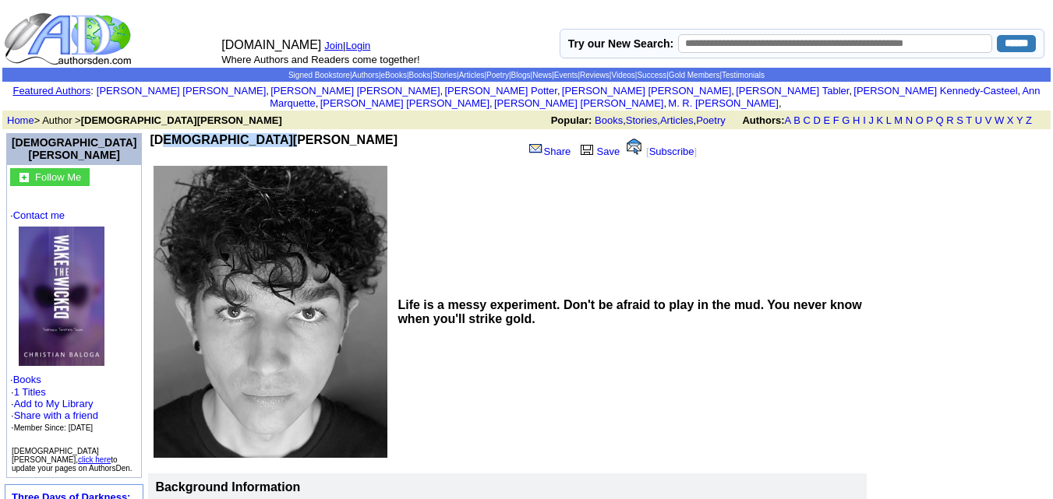
drag, startPoint x: 268, startPoint y: 128, endPoint x: 150, endPoint y: 125, distance: 118.5
click at [150, 133] on td "Christian Baloga" at bounding box center [334, 148] width 368 height 30
copy b "Christian Baloga"
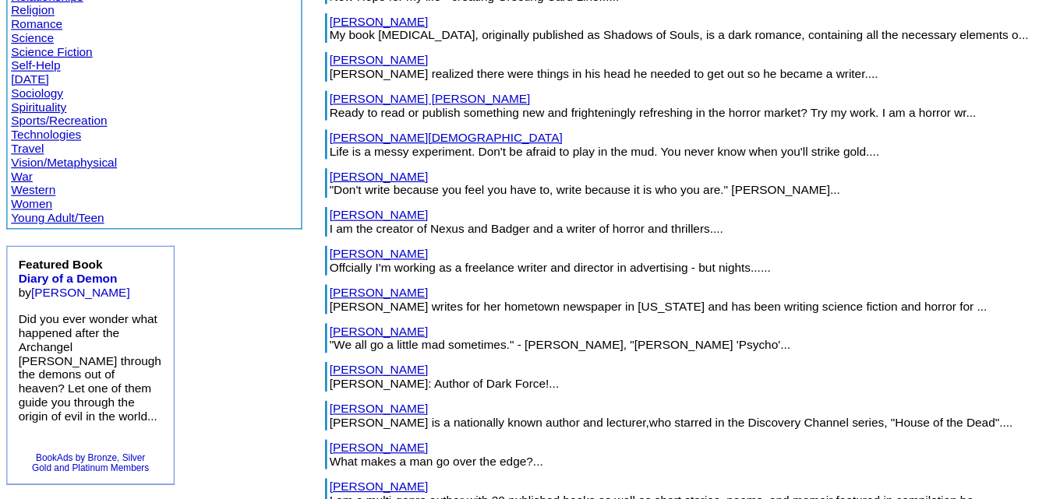
scroll to position [534, 0]
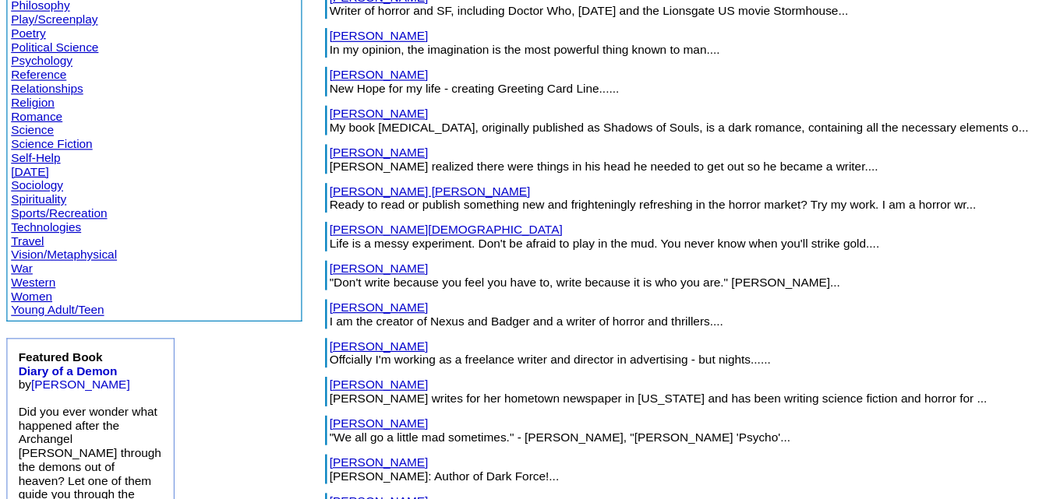
click at [278, 233] on link "[PERSON_NAME] [PERSON_NAME]" at bounding box center [362, 239] width 169 height 12
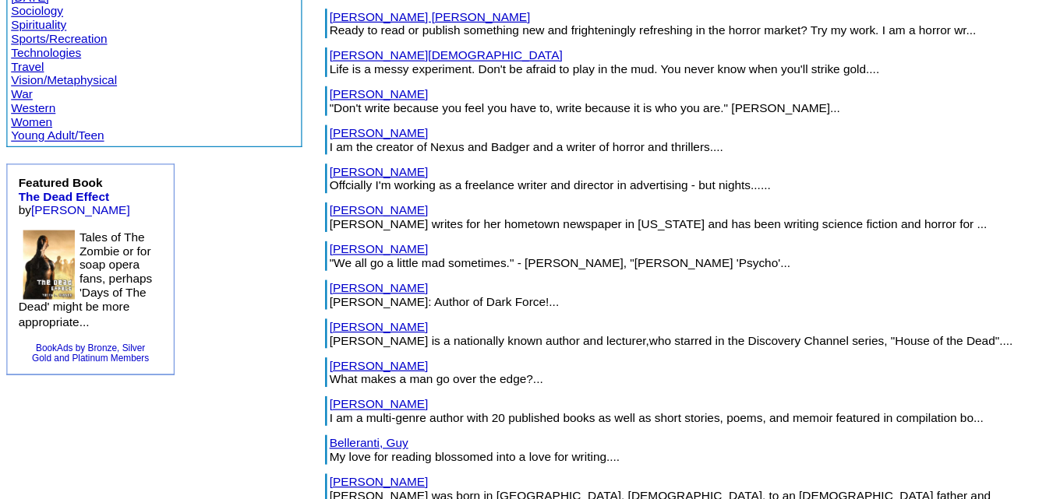
scroll to position [685, 0]
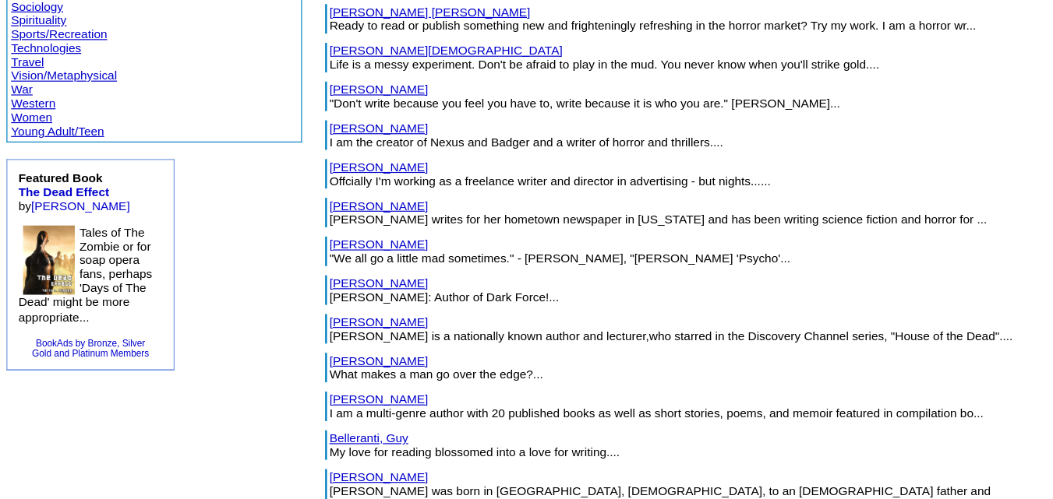
click at [278, 155] on link "Barnes, J." at bounding box center [319, 153] width 83 height 12
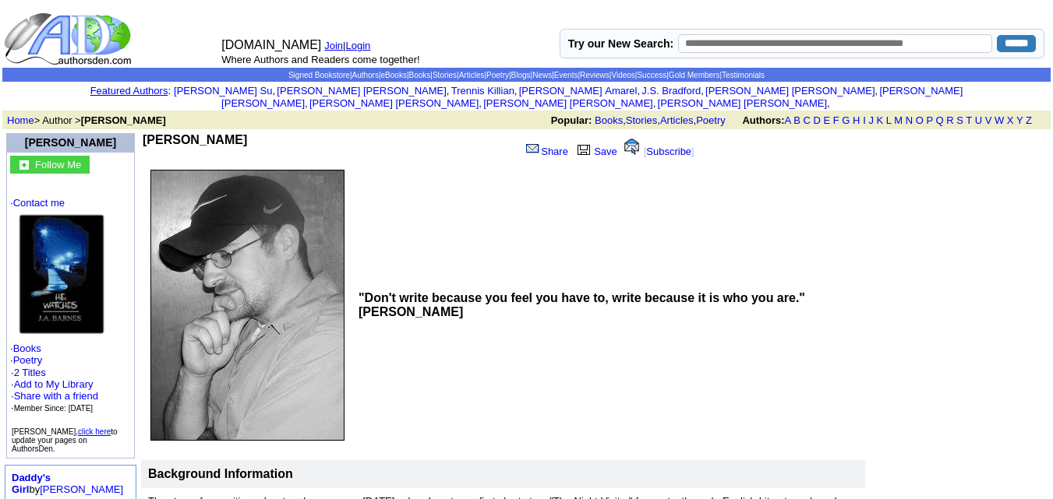
drag, startPoint x: 222, startPoint y: 133, endPoint x: 146, endPoint y: 133, distance: 75.6
click at [146, 133] on td "J. A. Barnes" at bounding box center [328, 148] width 371 height 30
copy b "J. A. Barnes"
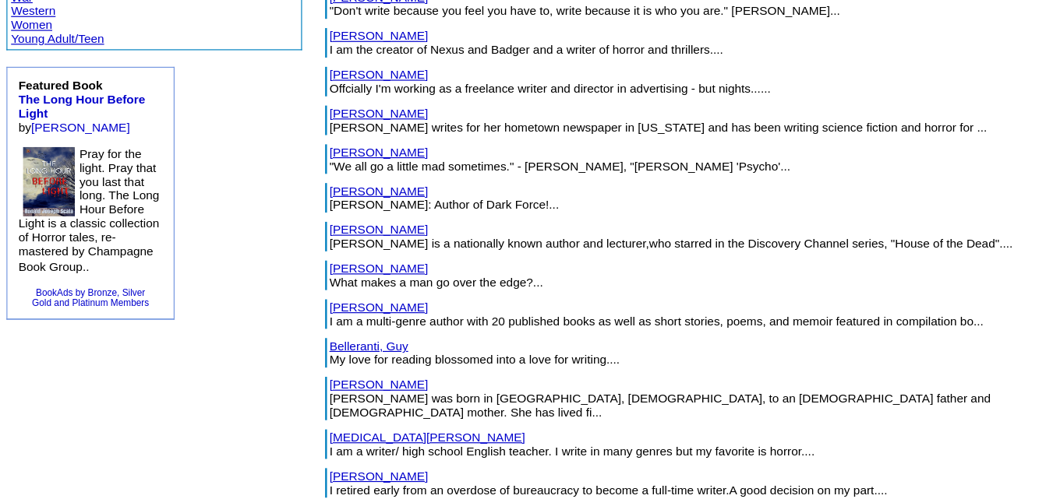
scroll to position [685, 0]
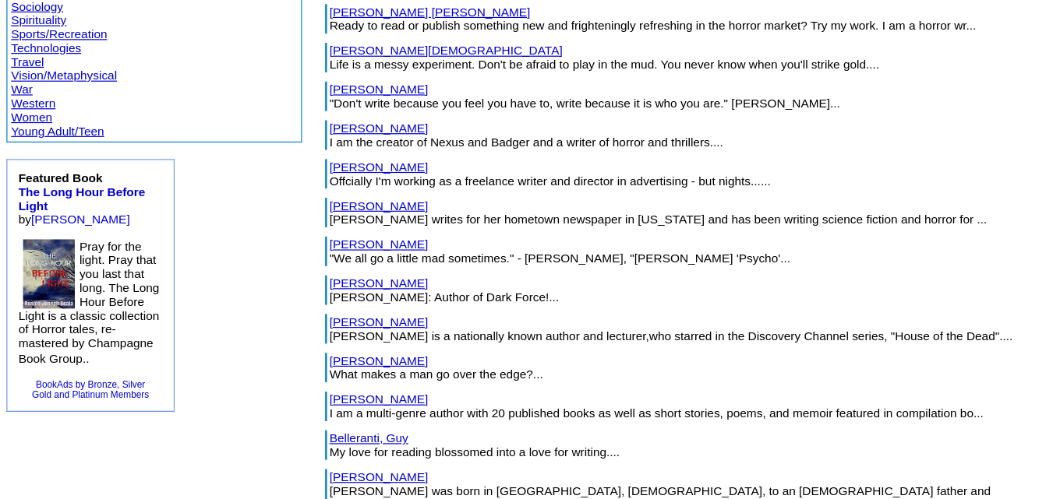
click at [278, 183] on link "[PERSON_NAME]" at bounding box center [319, 186] width 83 height 12
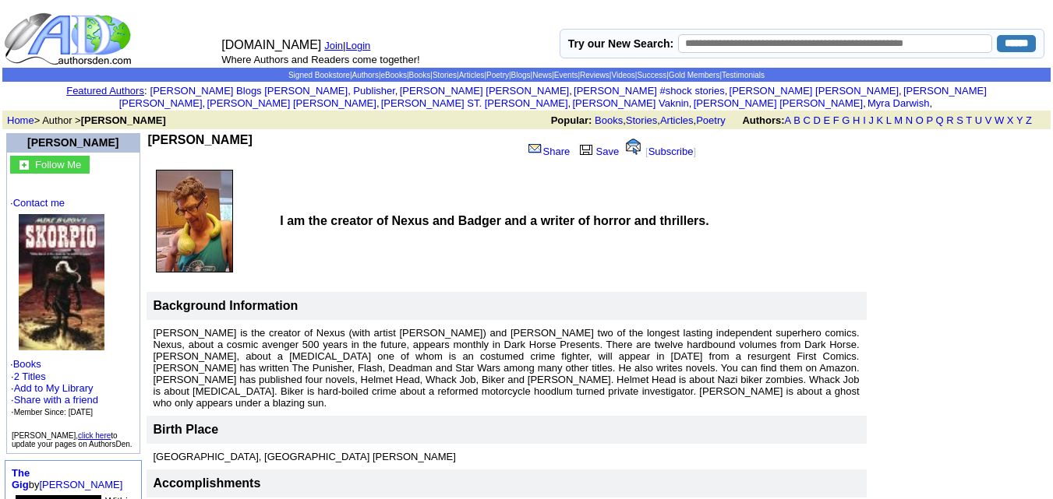
drag, startPoint x: 242, startPoint y: 127, endPoint x: 152, endPoint y: 125, distance: 89.6
click at [152, 133] on td "Mike A. Baron" at bounding box center [332, 148] width 369 height 30
copy b "Mike A. Baron"
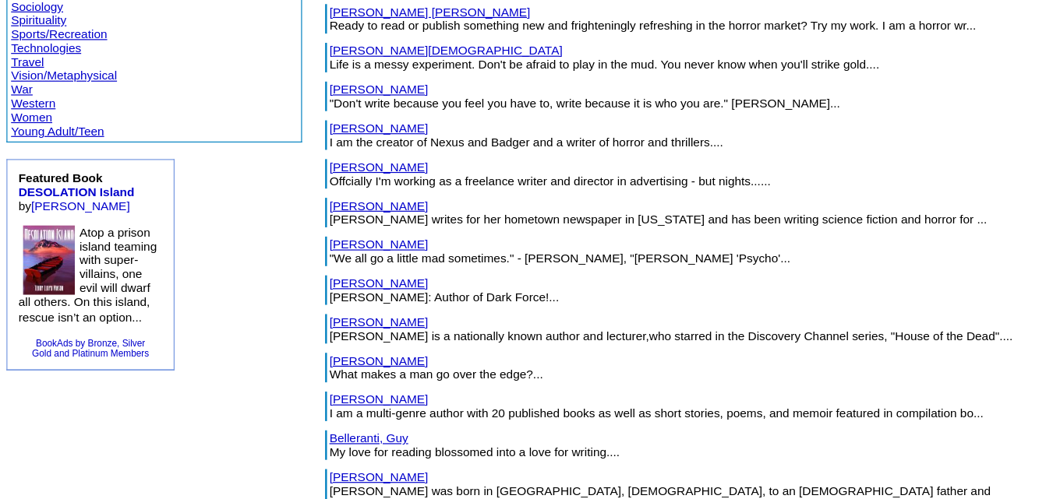
scroll to position [741, 0]
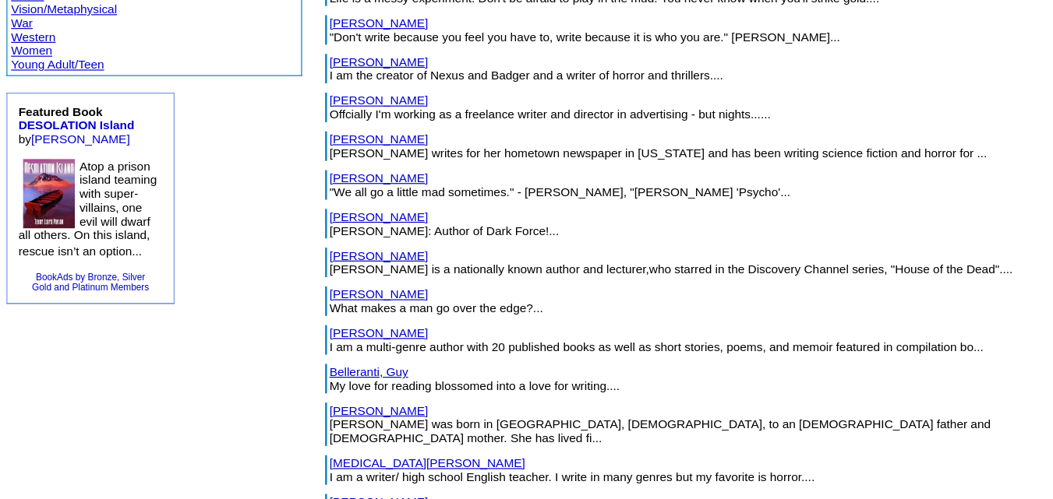
click at [278, 164] on link "Barz, Helmut" at bounding box center [319, 163] width 83 height 12
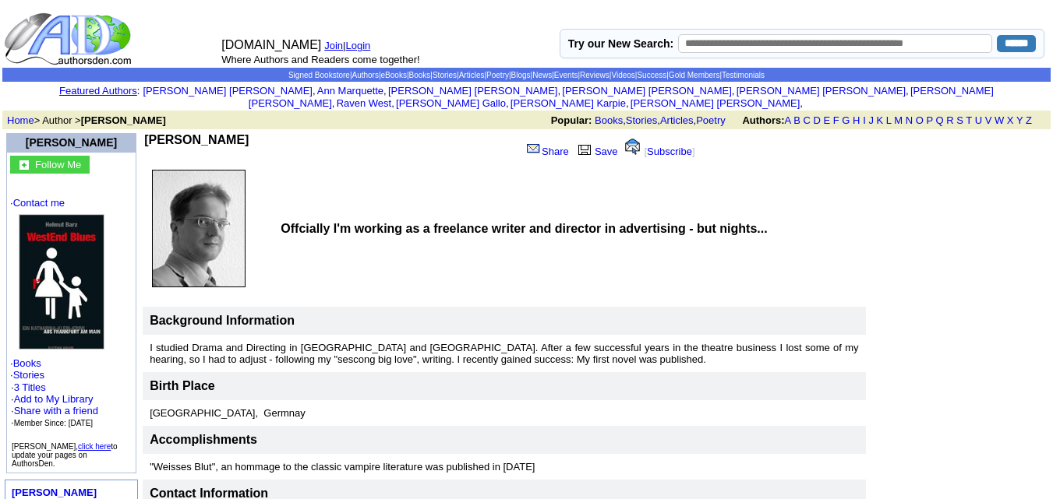
drag, startPoint x: 228, startPoint y: 135, endPoint x: 150, endPoint y: 129, distance: 77.4
click at [150, 133] on td "Helmut Barz" at bounding box center [329, 148] width 370 height 30
copy b "Helmut Barz"
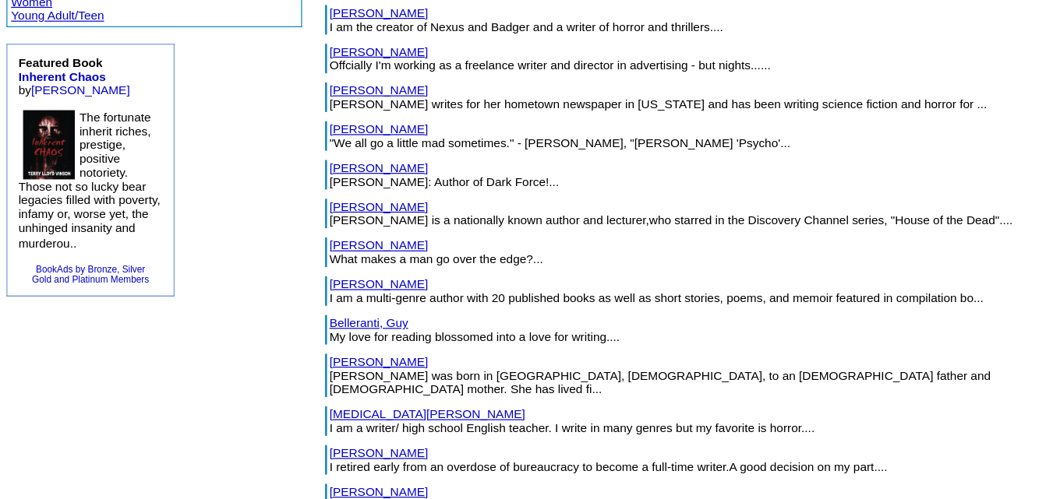
scroll to position [781, 0]
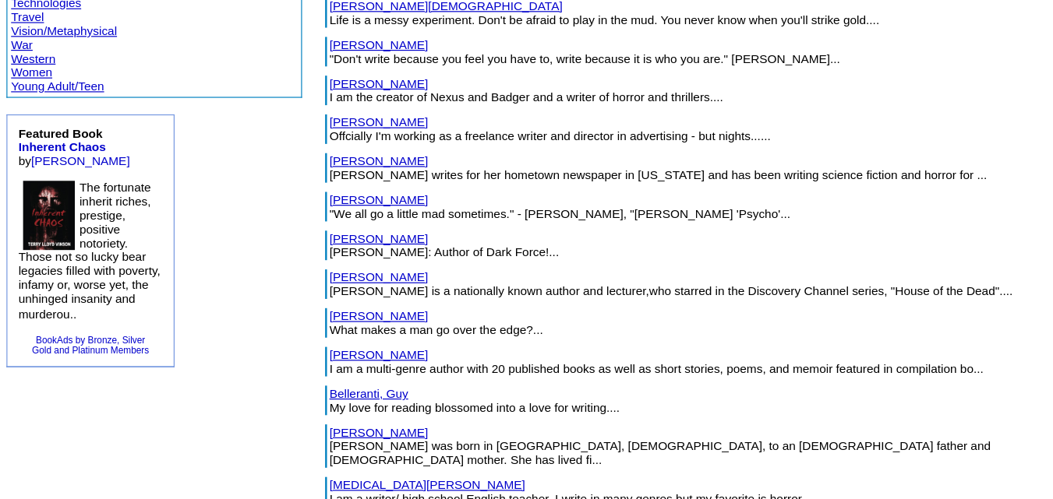
click at [278, 157] on link "Battestella, Kristin" at bounding box center [319, 156] width 83 height 12
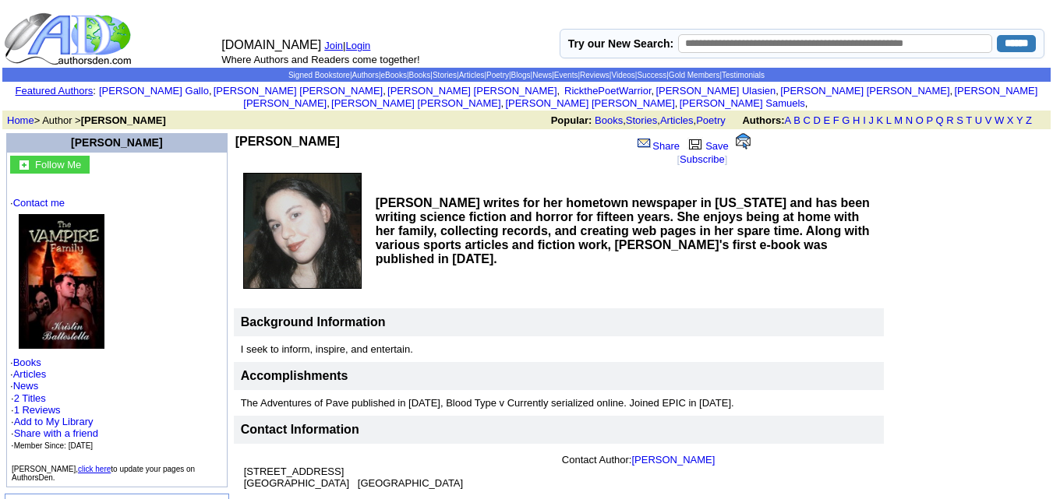
drag, startPoint x: 281, startPoint y: 129, endPoint x: 153, endPoint y: 126, distance: 128.6
click at [235, 133] on td "[PERSON_NAME]" at bounding box center [410, 149] width 351 height 33
copy b "[PERSON_NAME]"
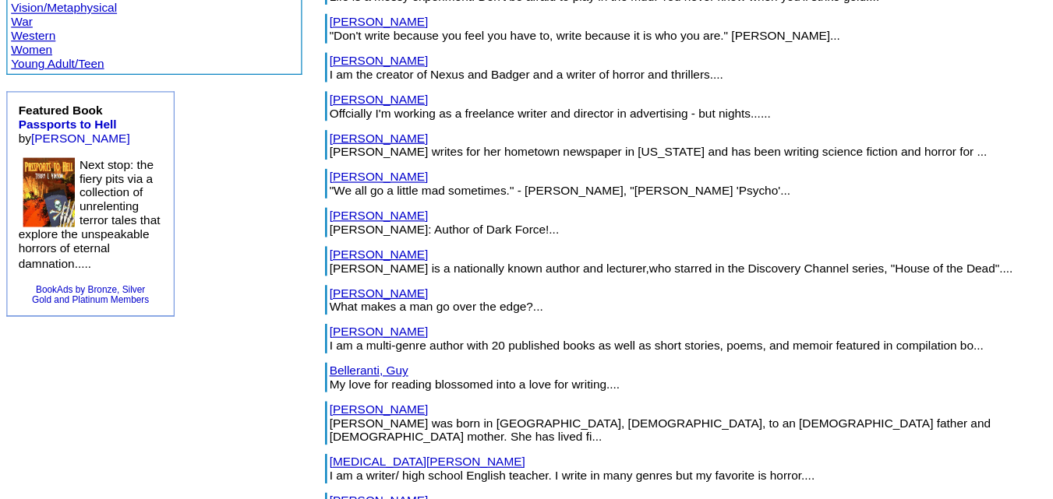
scroll to position [781, 0]
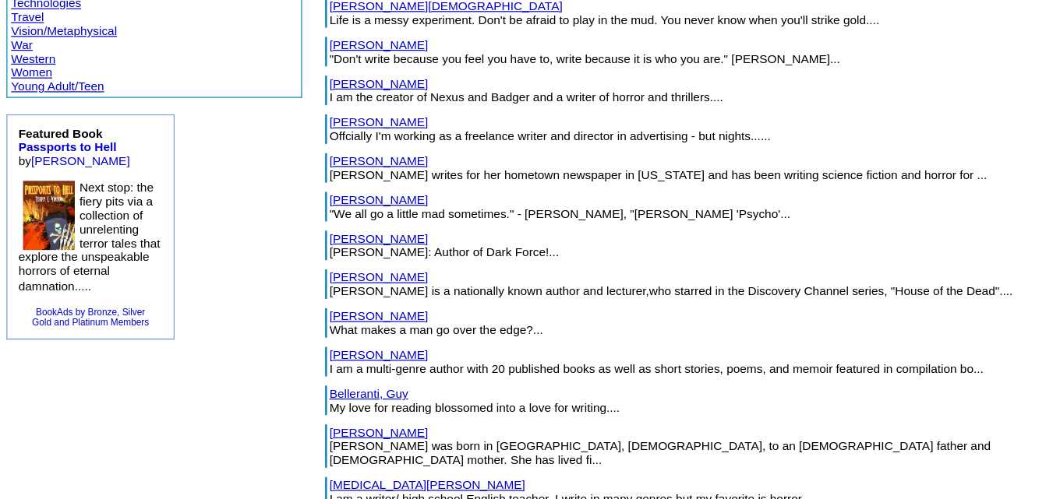
click at [278, 195] on font ""We all go a little mad sometimes." - Norman Bates, "Alfred Hitchcock's 'Psycho…" at bounding box center [472, 200] width 389 height 12
click at [278, 187] on link "Beal, Anthony" at bounding box center [319, 188] width 83 height 12
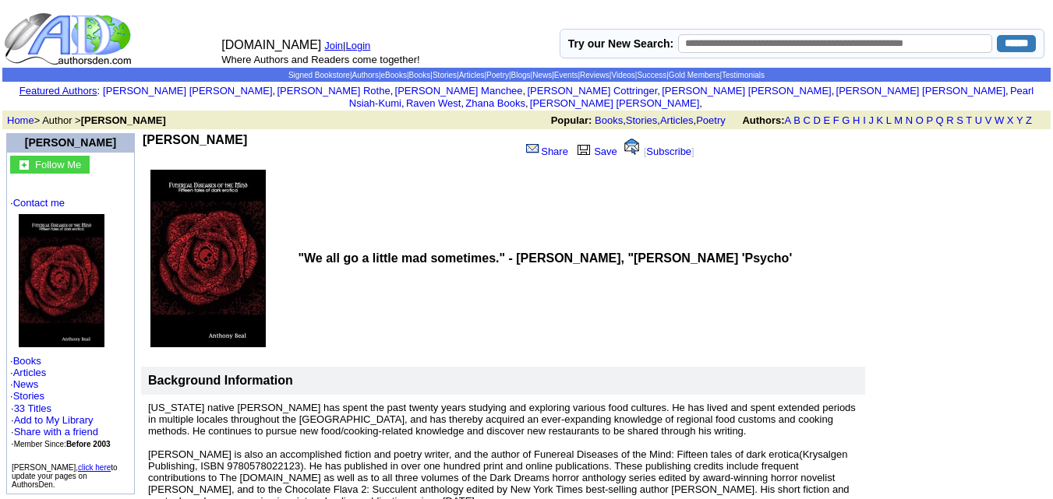
drag, startPoint x: 234, startPoint y: 130, endPoint x: 148, endPoint y: 125, distance: 85.9
click at [148, 133] on td "[PERSON_NAME]" at bounding box center [328, 148] width 371 height 30
copy b "[PERSON_NAME]"
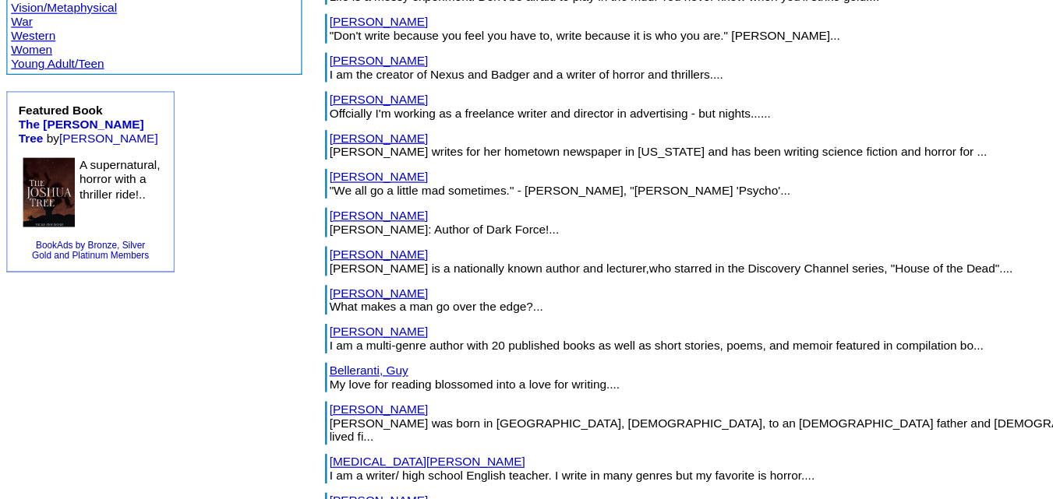
scroll to position [781, 0]
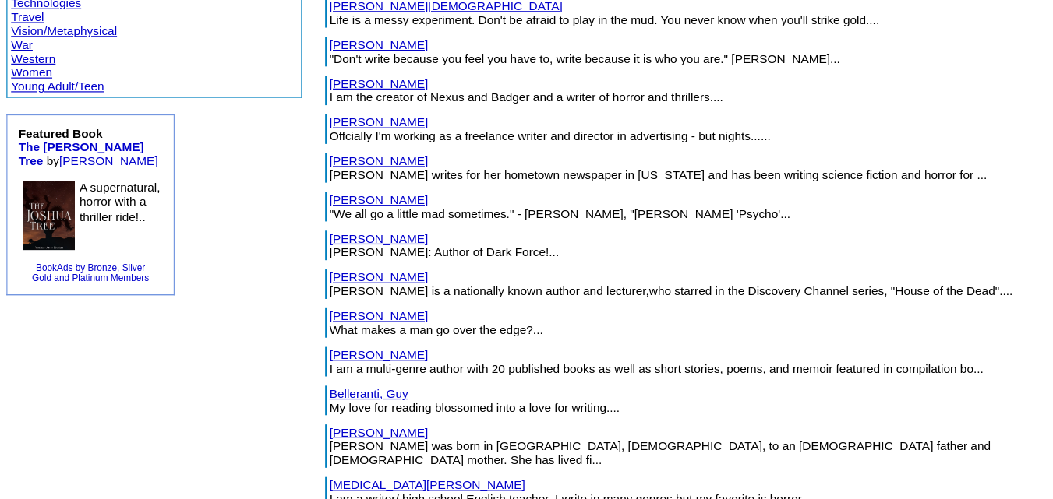
click at [278, 219] on link "[PERSON_NAME]" at bounding box center [319, 221] width 83 height 12
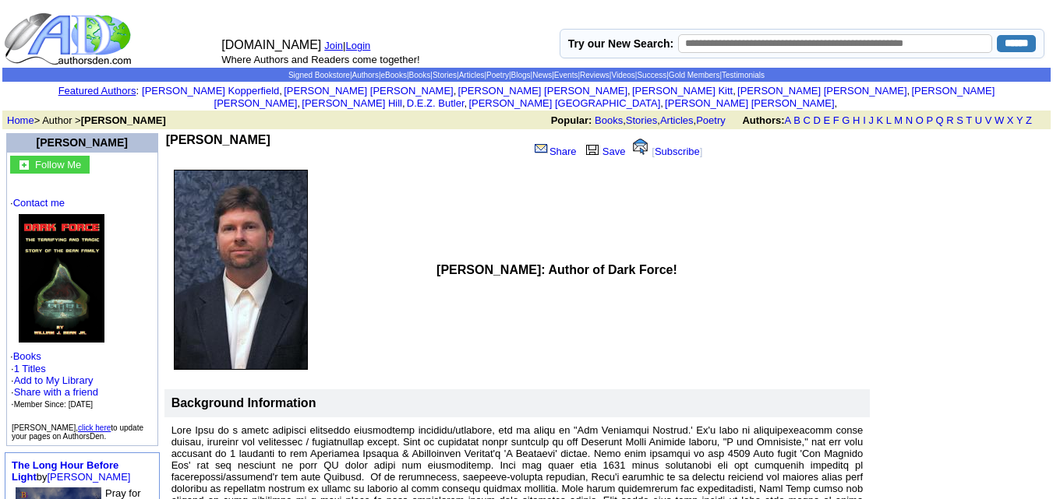
drag, startPoint x: 246, startPoint y: 129, endPoint x: 150, endPoint y: 124, distance: 96.0
click at [166, 133] on td "[PERSON_NAME]" at bounding box center [347, 148] width 362 height 30
copy b "William J Bean"
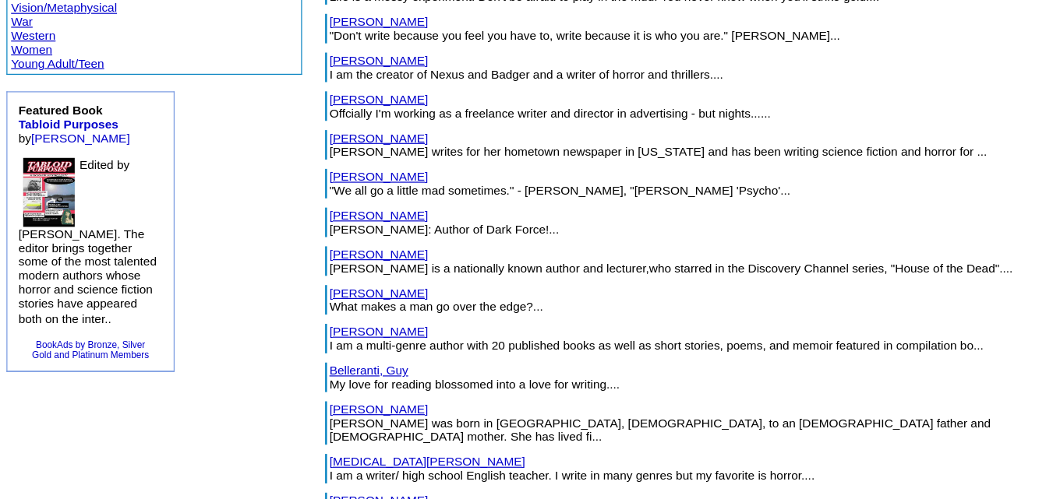
scroll to position [781, 0]
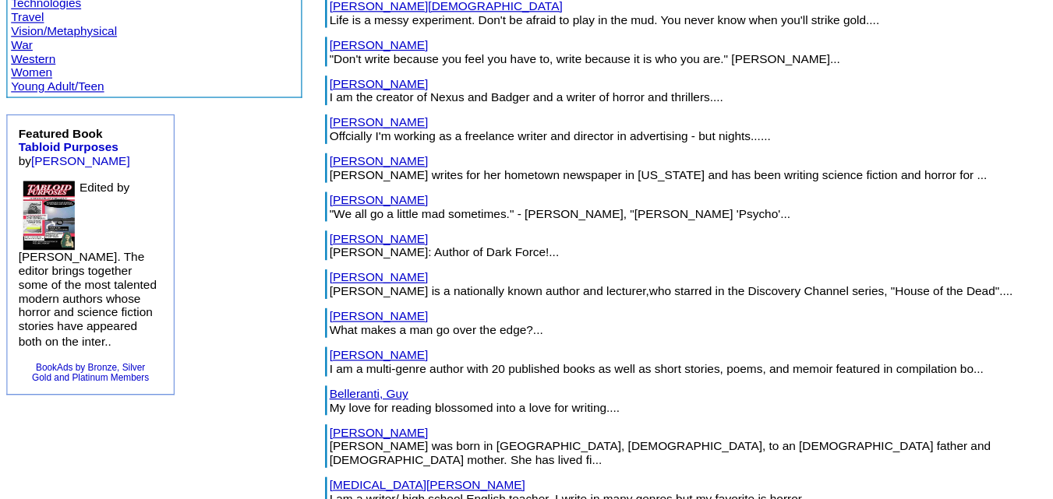
click at [278, 322] on link "Bellehumeur, Chantal" at bounding box center [319, 319] width 83 height 12
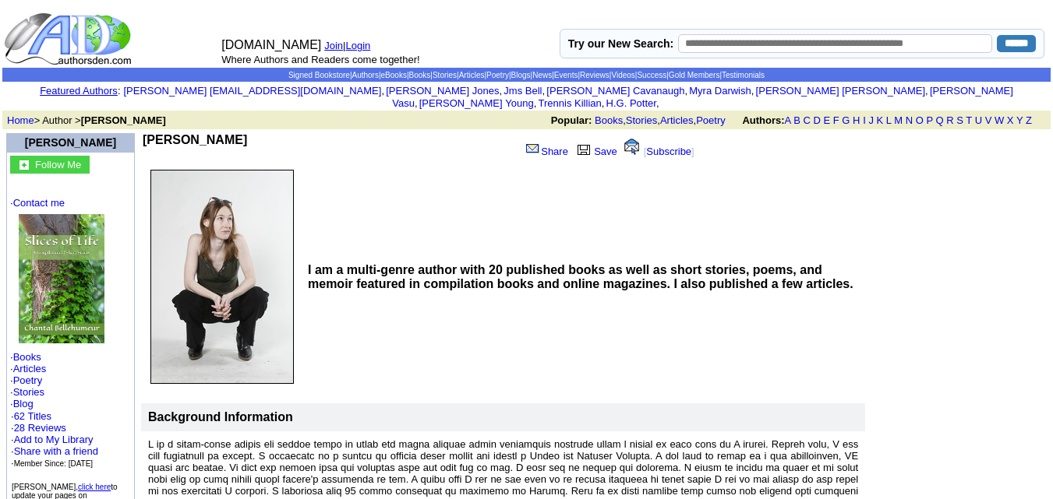
drag, startPoint x: 284, startPoint y: 128, endPoint x: 153, endPoint y: 127, distance: 131.7
click at [153, 133] on td "Chantal Bellehumeur" at bounding box center [328, 148] width 371 height 30
copy b "Chantal Bellehumeur"
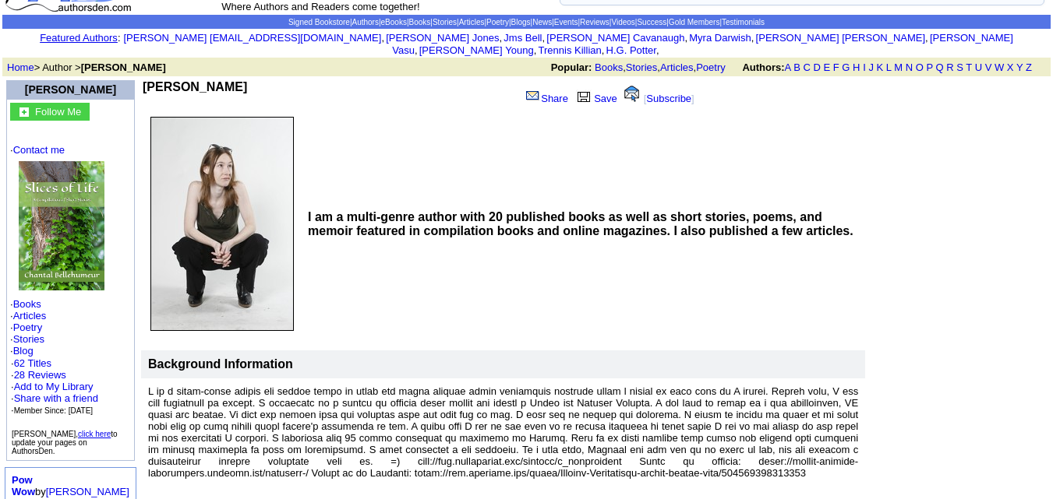
scroll to position [54, 0]
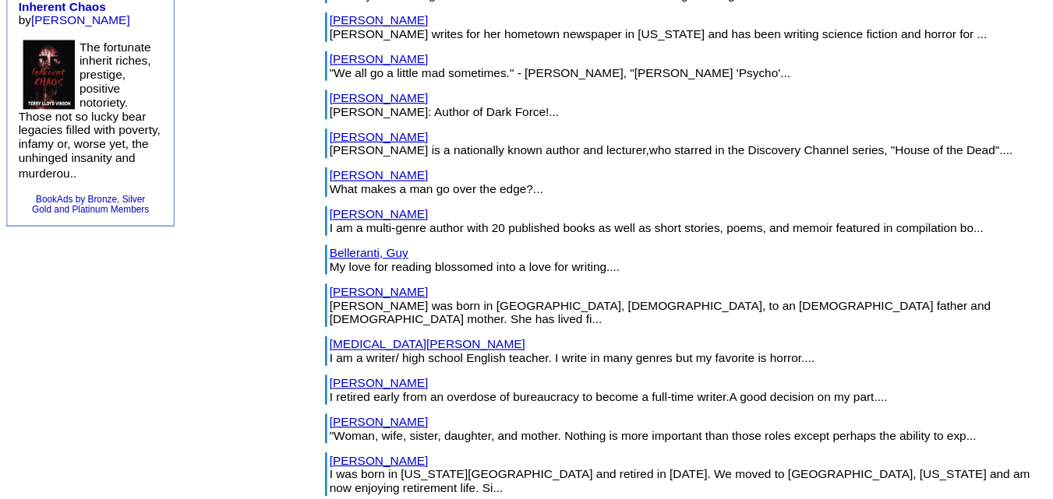
scroll to position [842, 0]
click at [278, 290] on link "Belleranti, Guy" at bounding box center [311, 290] width 66 height 12
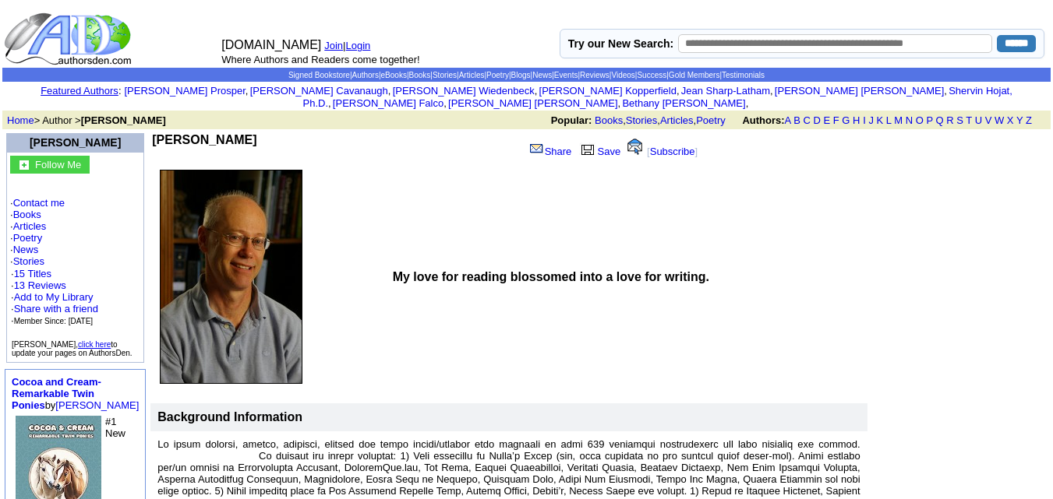
drag, startPoint x: 246, startPoint y: 129, endPoint x: 150, endPoint y: 129, distance: 95.8
click at [152, 133] on td "[PERSON_NAME]" at bounding box center [335, 148] width 367 height 30
copy b "Guy Belleranti"
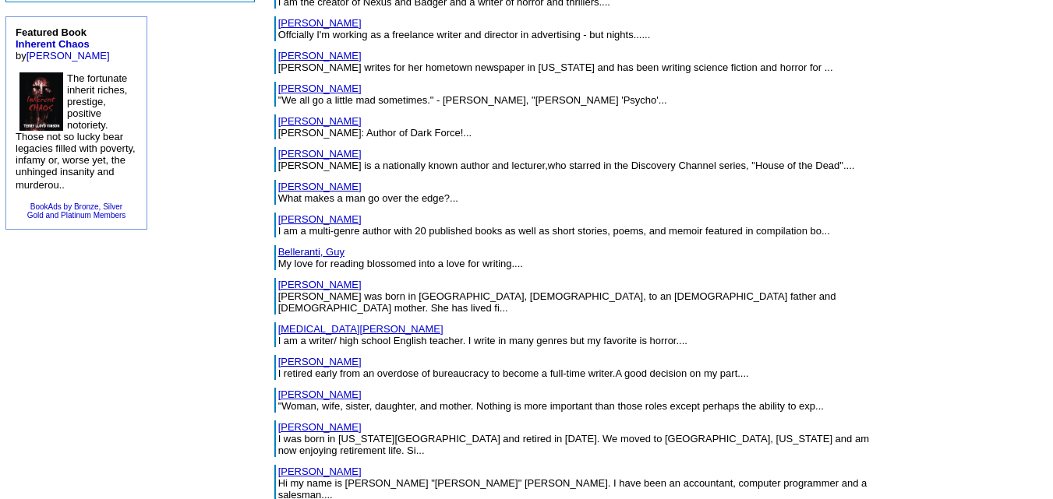
scroll to position [882, 0]
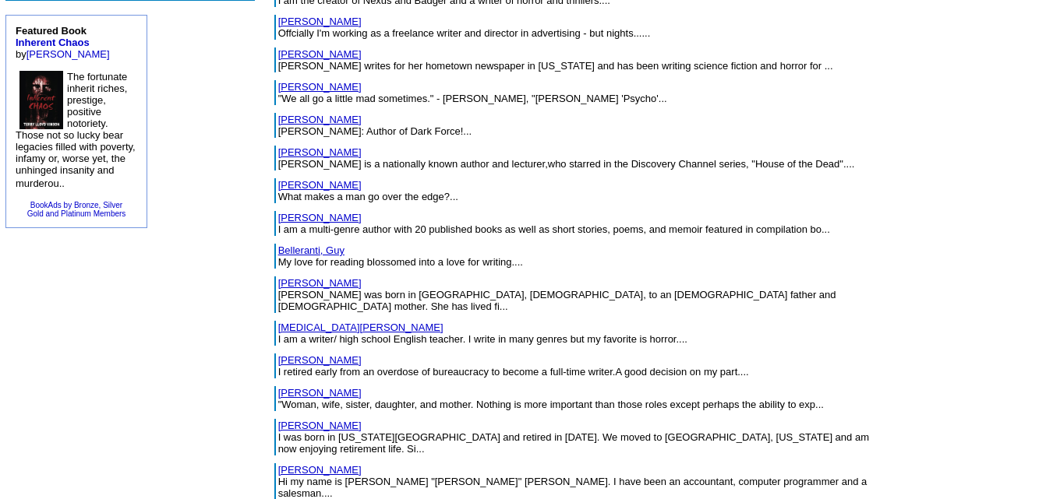
click at [278, 279] on link "[PERSON_NAME]" at bounding box center [319, 283] width 83 height 12
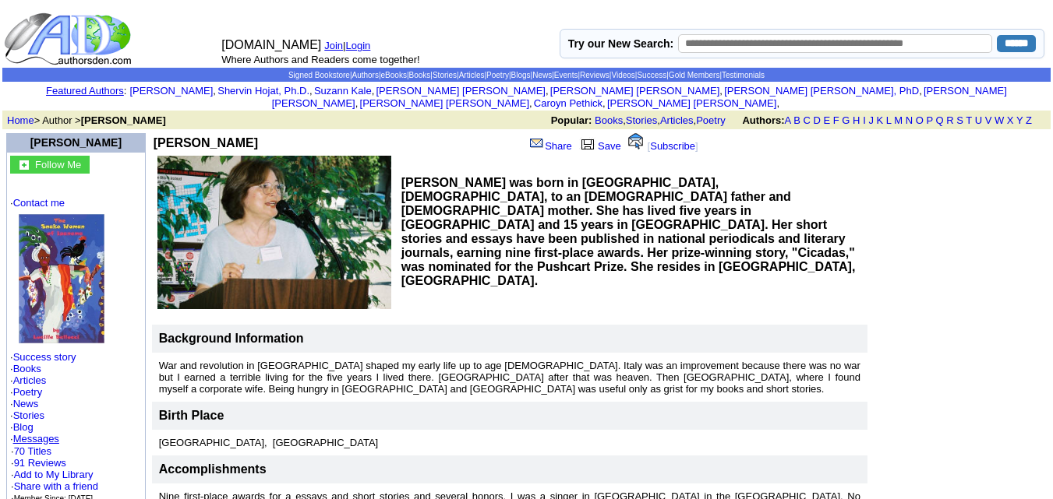
click at [154, 133] on td "[PERSON_NAME]" at bounding box center [253, 142] width 199 height 19
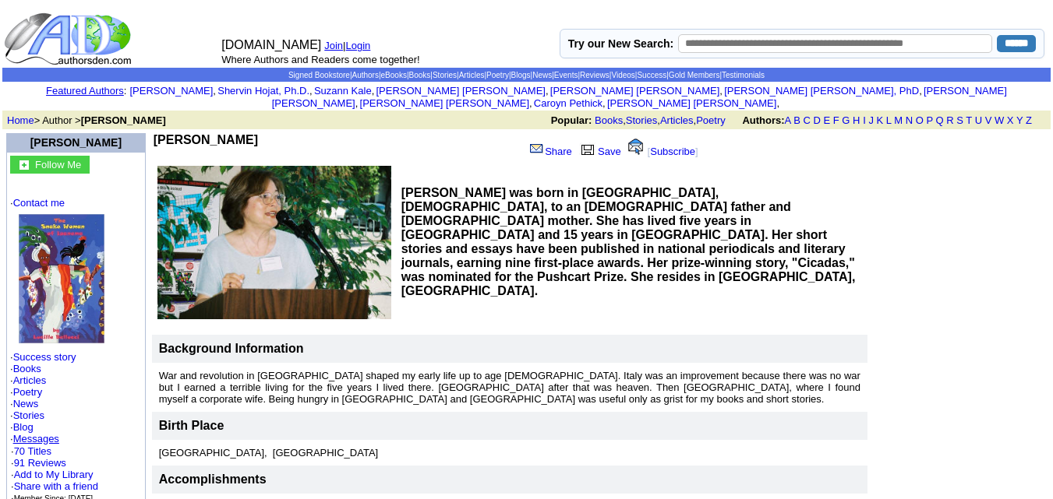
copy b "[PERSON_NAME]"
